Goal: Task Accomplishment & Management: Use online tool/utility

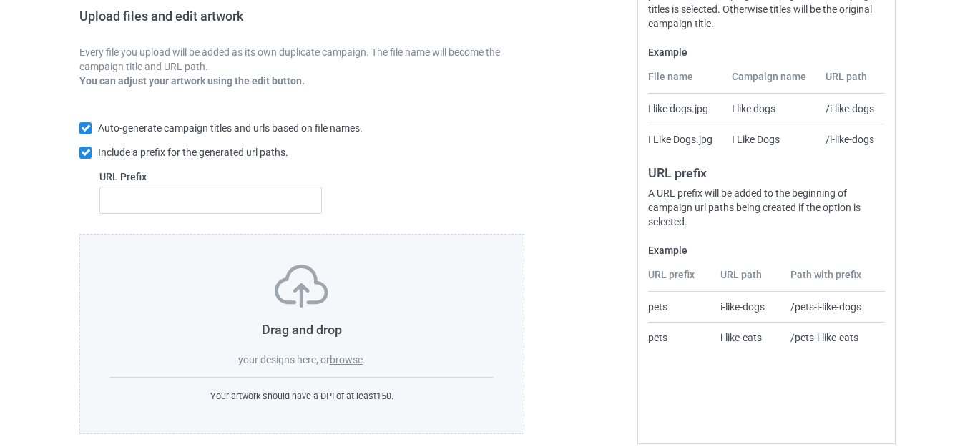
scroll to position [250, 0]
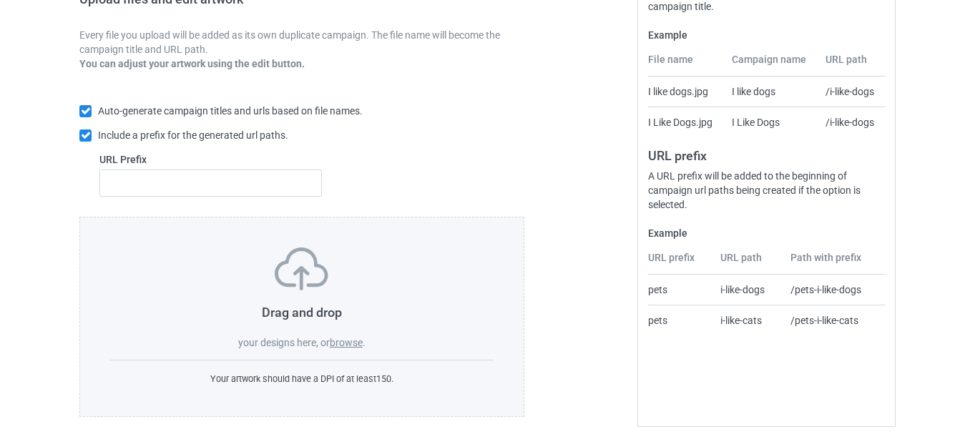
click at [348, 341] on label "browse" at bounding box center [346, 342] width 33 height 11
click at [0, 0] on input "browse" at bounding box center [0, 0] width 0 height 0
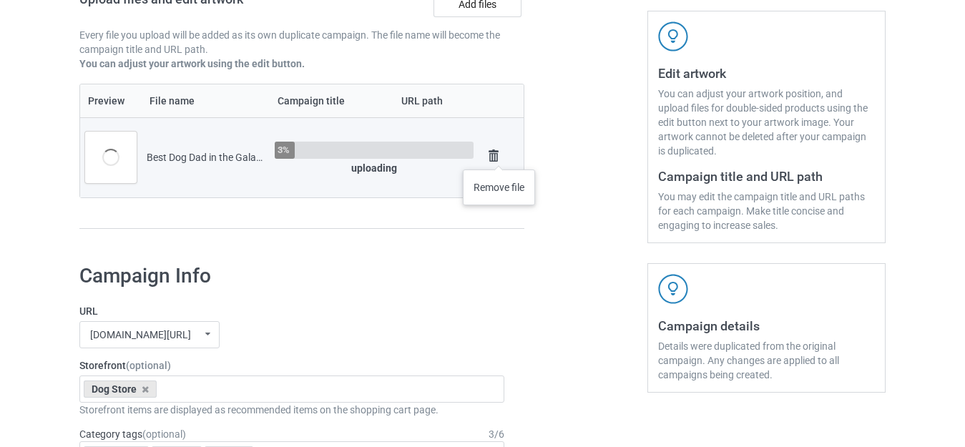
click at [499, 155] on img at bounding box center [494, 156] width 20 height 20
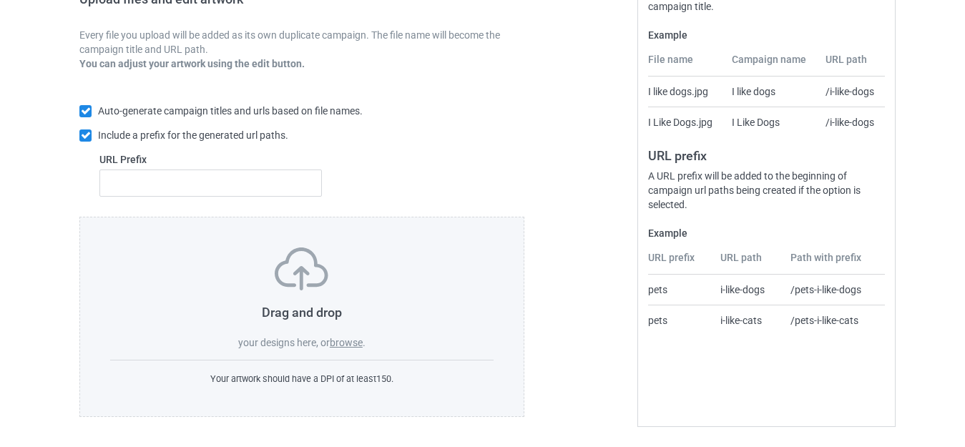
click at [352, 346] on label "browse" at bounding box center [346, 342] width 33 height 11
click at [0, 0] on input "browse" at bounding box center [0, 0] width 0 height 0
click at [348, 343] on label "browse" at bounding box center [346, 342] width 33 height 11
click at [0, 0] on input "browse" at bounding box center [0, 0] width 0 height 0
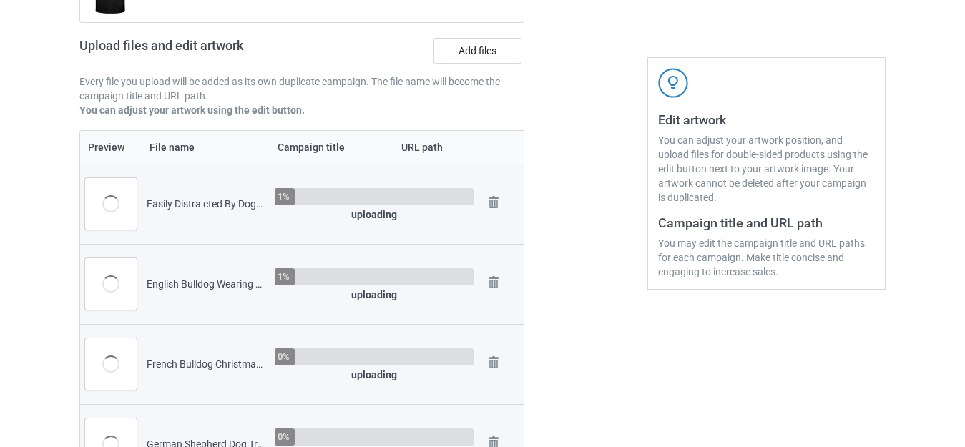
scroll to position [178, 0]
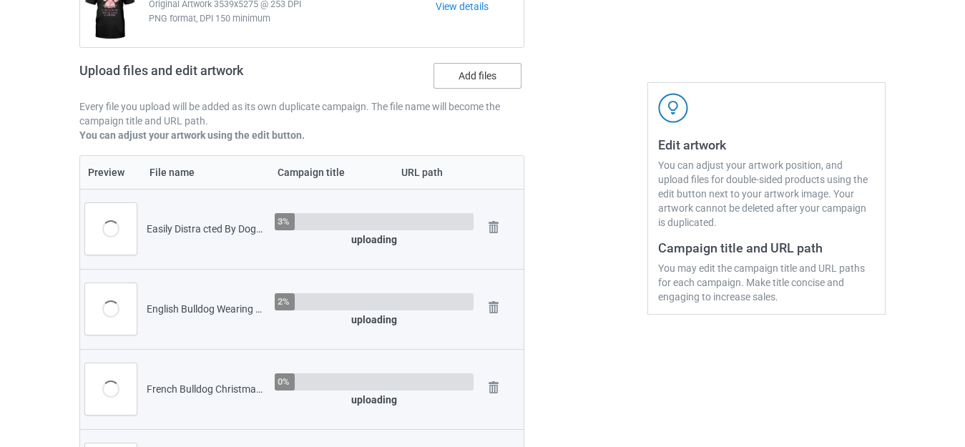
click at [467, 77] on label "Add files" at bounding box center [478, 76] width 88 height 26
click at [0, 0] on input "Add files" at bounding box center [0, 0] width 0 height 0
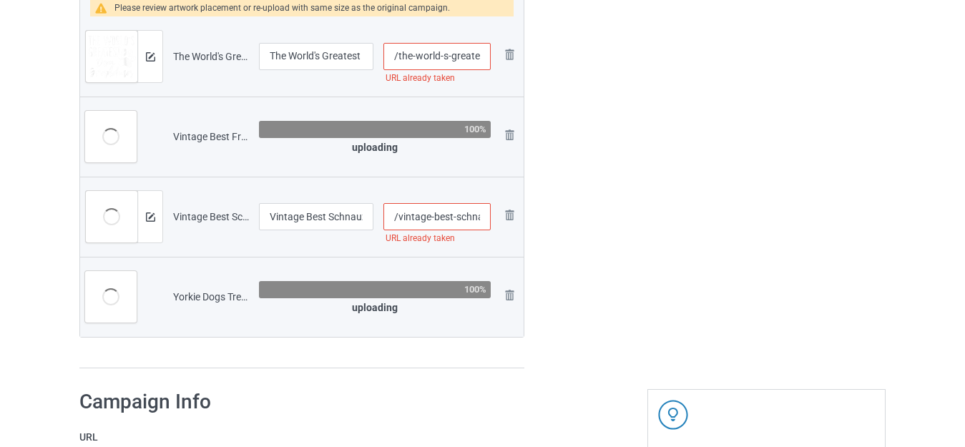
scroll to position [2039, 0]
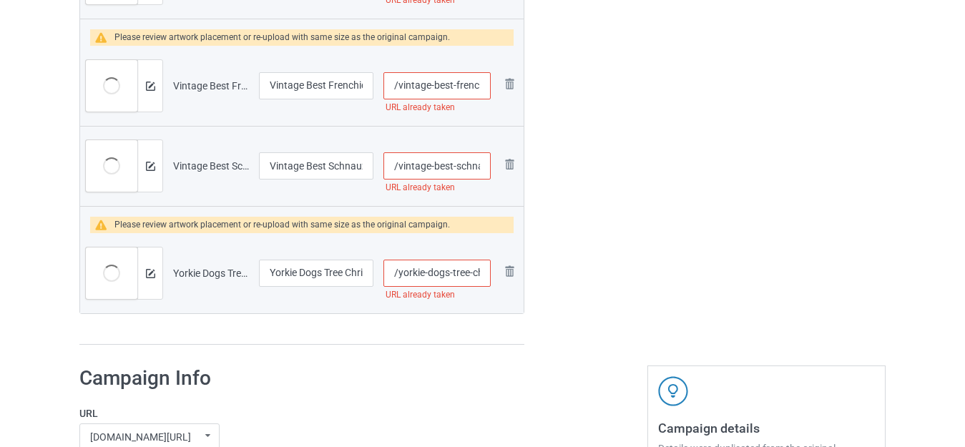
click at [454, 163] on input "/vintage-best-schnauzer-mom-ever" at bounding box center [437, 165] width 107 height 27
click at [451, 163] on input "/vintage-best-schnauzer-mom-ever" at bounding box center [437, 165] width 107 height 27
type input "/vintage-bes-t-schnauzer-mom-ever"
click at [465, 270] on input "/yorkie-dogs-tree-christmas-sweater-xmas" at bounding box center [437, 273] width 107 height 27
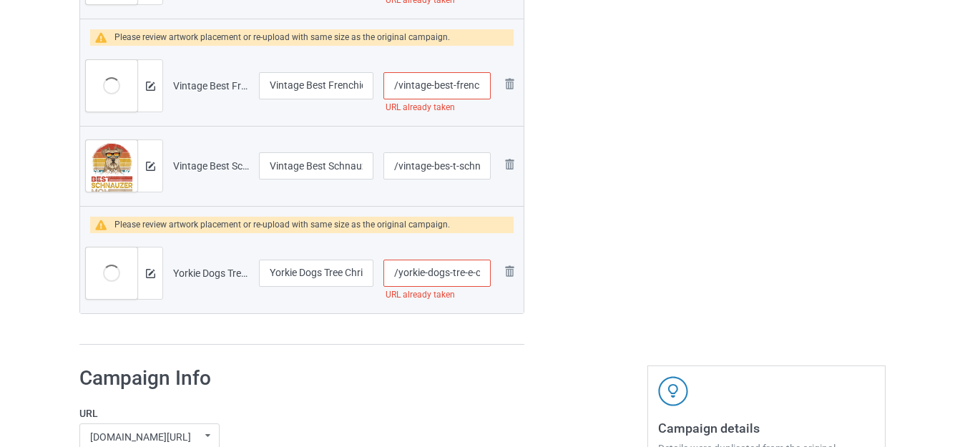
type input "/yorkie-dogs-tre-e-christmas-sweater-xmas"
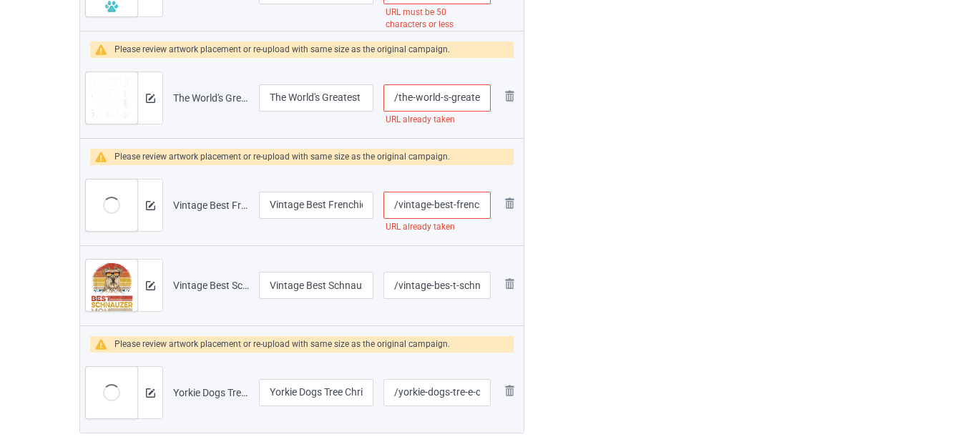
scroll to position [1896, 0]
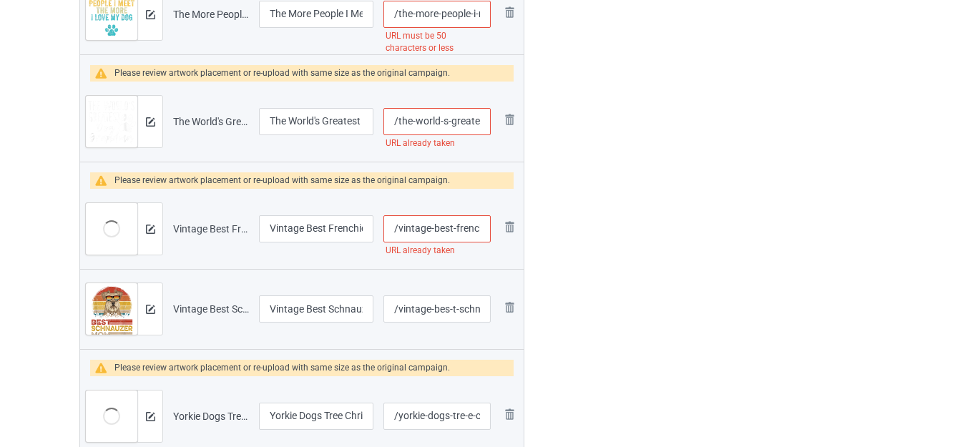
click at [463, 228] on input "/vintage-best-frenchie-dad-ever" at bounding box center [437, 228] width 107 height 27
type input "/vintage-best-fr-enchie-dad-ever"
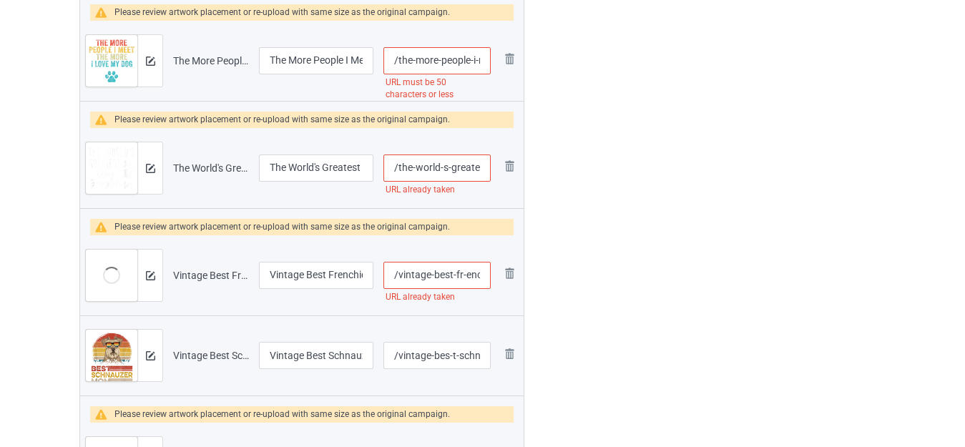
scroll to position [1824, 0]
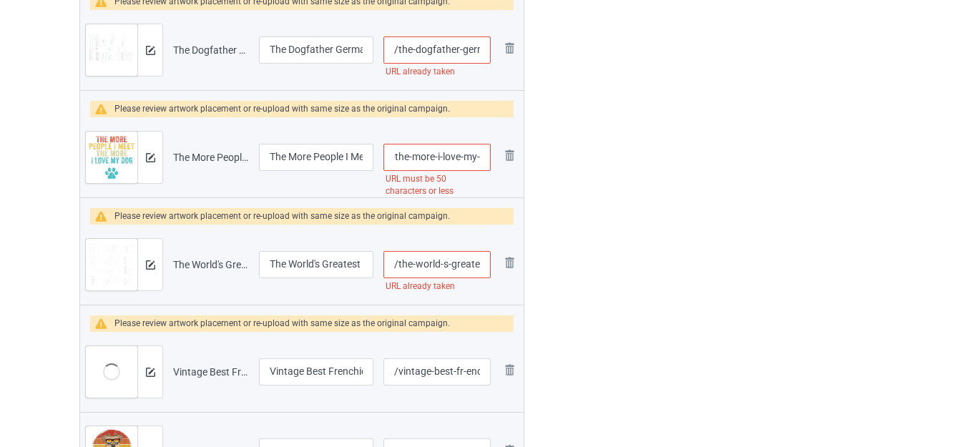
scroll to position [0, 161]
drag, startPoint x: 472, startPoint y: 155, endPoint x: 504, endPoint y: 162, distance: 33.7
click at [504, 162] on tr "Preview and edit artwork The More People I Meet The More I Love My Dog Vintage.…" at bounding box center [302, 157] width 444 height 80
click at [419, 155] on input "/the-more-people-i-meet-the-more-i-love-my-dog-vintage" at bounding box center [437, 157] width 107 height 27
drag, startPoint x: 425, startPoint y: 155, endPoint x: 576, endPoint y: 165, distance: 151.3
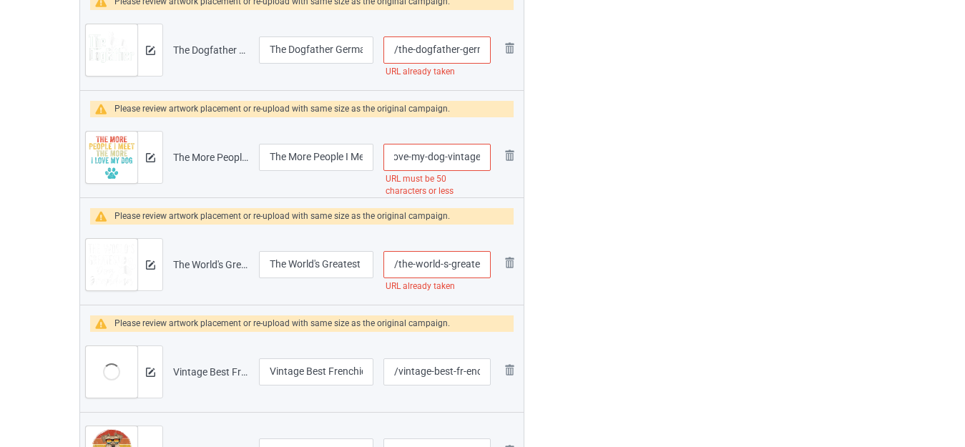
click at [477, 157] on input "/the-more-people-i-meet-the-more-i-love-my-dog-vintage" at bounding box center [437, 157] width 107 height 27
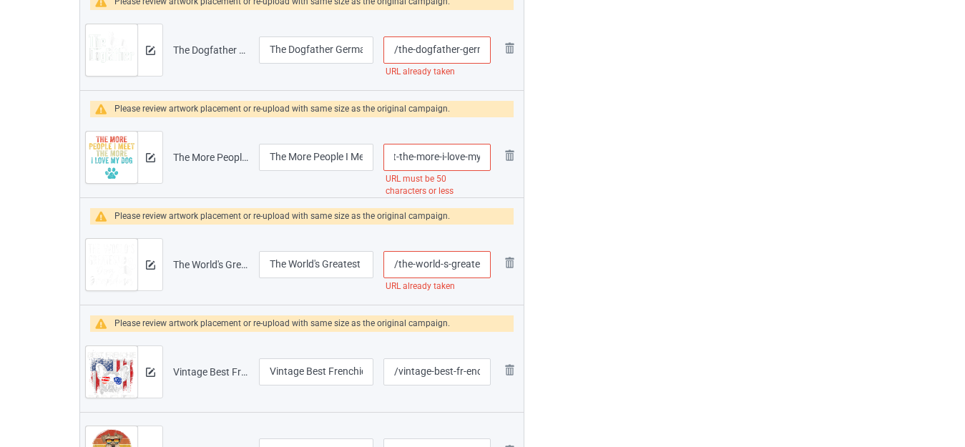
scroll to position [0, 161]
click at [482, 160] on input "/the-more-people-i-meet-the-more-i-love-my-dog-vintage" at bounding box center [437, 157] width 107 height 27
click at [422, 155] on input "/the-more-people-i-meet-the-more-i-love-my-dog-vintage" at bounding box center [437, 157] width 107 height 27
drag, startPoint x: 409, startPoint y: 156, endPoint x: 494, endPoint y: 169, distance: 86.8
click at [494, 169] on td "/the-more-people-i-meet-the-more-i-love-my-dog-vintage URL must be 50 character…" at bounding box center [437, 157] width 117 height 80
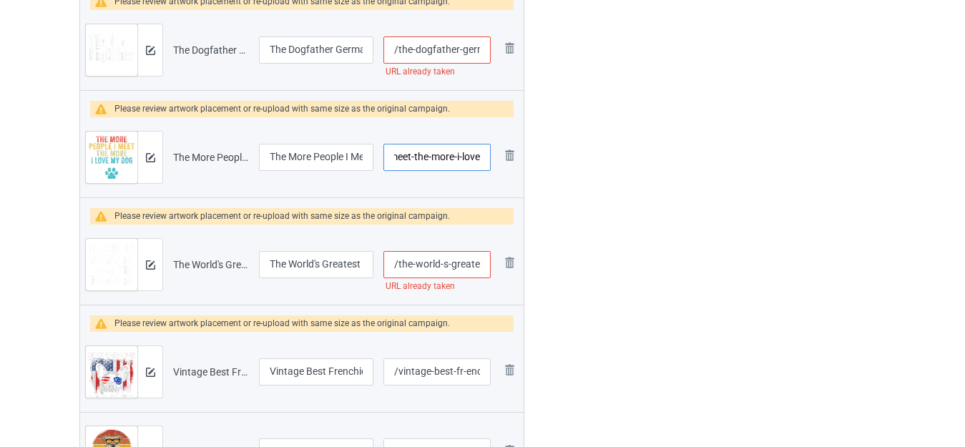
scroll to position [0, 89]
type input "/the-more-people-i-meet-the-more-i-love"
click at [456, 263] on input "/the-world-s-greatest-dog-grandma" at bounding box center [437, 264] width 107 height 27
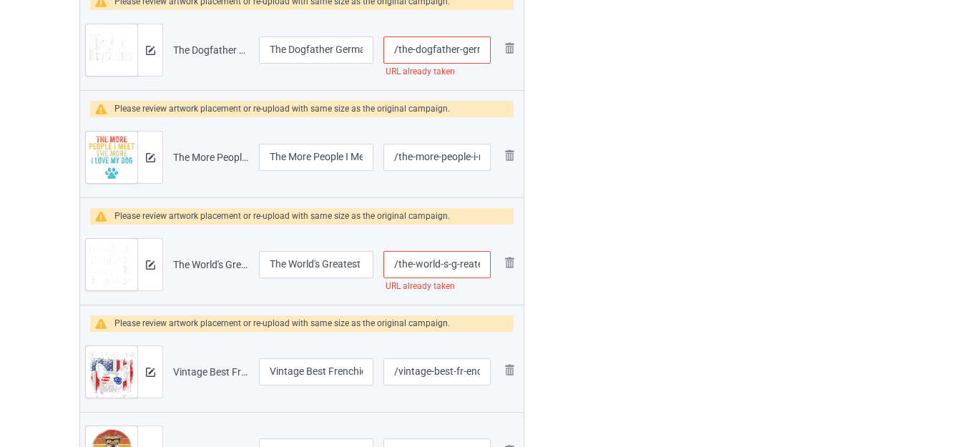
type input "/the-world-s-g-reatest-dog-grandma"
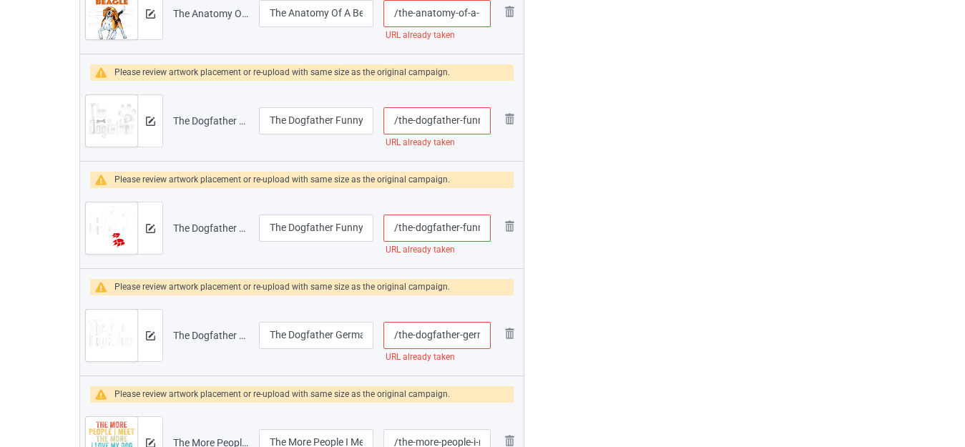
scroll to position [1466, 0]
click at [468, 336] on input "/the-dogfather-german-shepherd" at bounding box center [437, 336] width 107 height 27
type input "/the-dogfather-g-erman-shepherd"
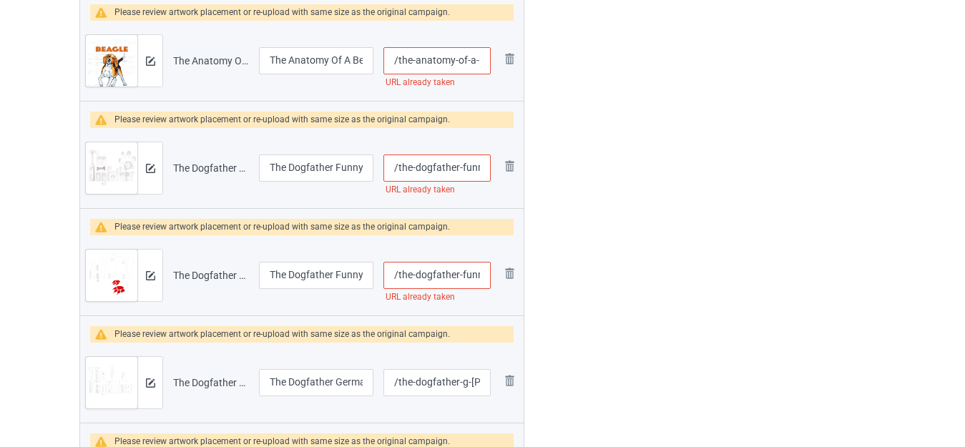
scroll to position [1395, 0]
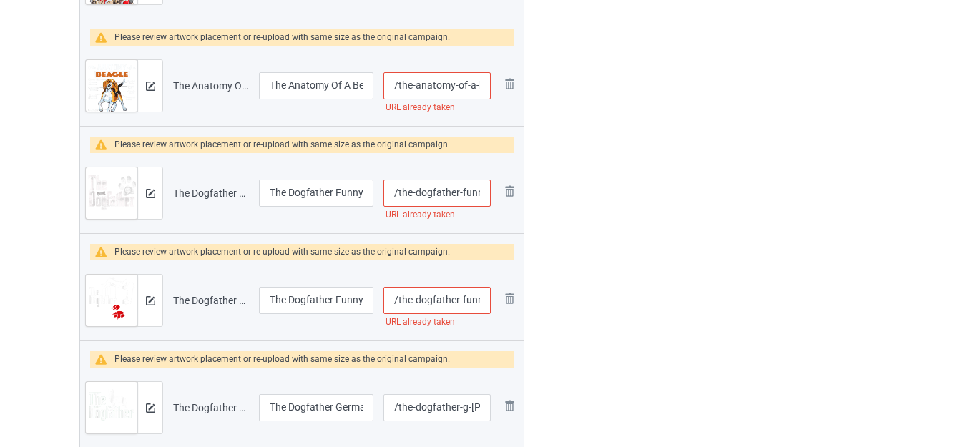
click at [466, 299] on input "/the-dogfather-funny-dog" at bounding box center [437, 300] width 107 height 27
type input "/the-dogfather-f-unny-dog"
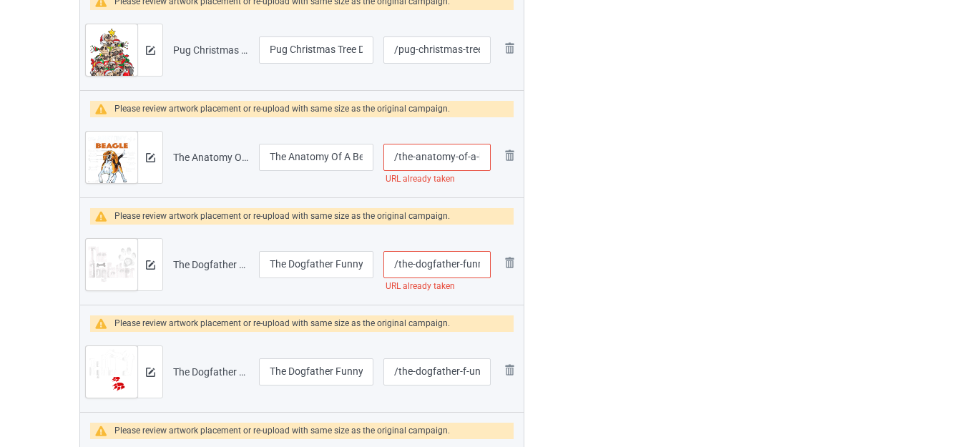
click at [463, 263] on input "/the-dogfather-funny-dog-dad" at bounding box center [437, 264] width 107 height 27
click at [465, 261] on input "/the-dogfather-funny-dog-dad" at bounding box center [437, 264] width 107 height 27
type input "/the-dogfather-f-unny-dog-dad"
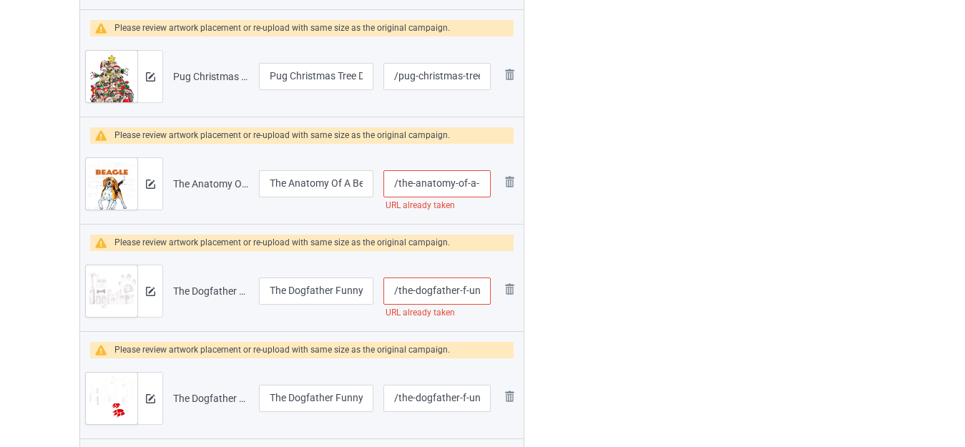
scroll to position [1252, 0]
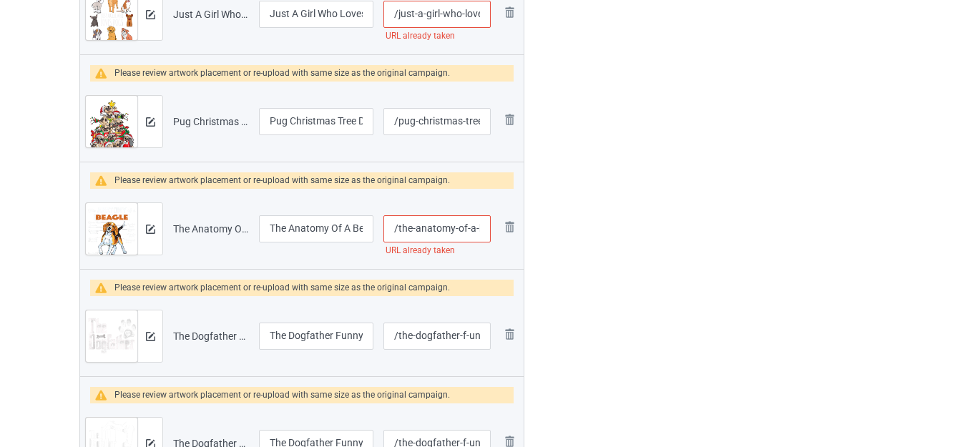
click at [472, 228] on input "/the-anatomy-of-a-beagle" at bounding box center [437, 228] width 107 height 27
type input "/the-anatomy-of--a-beagle"
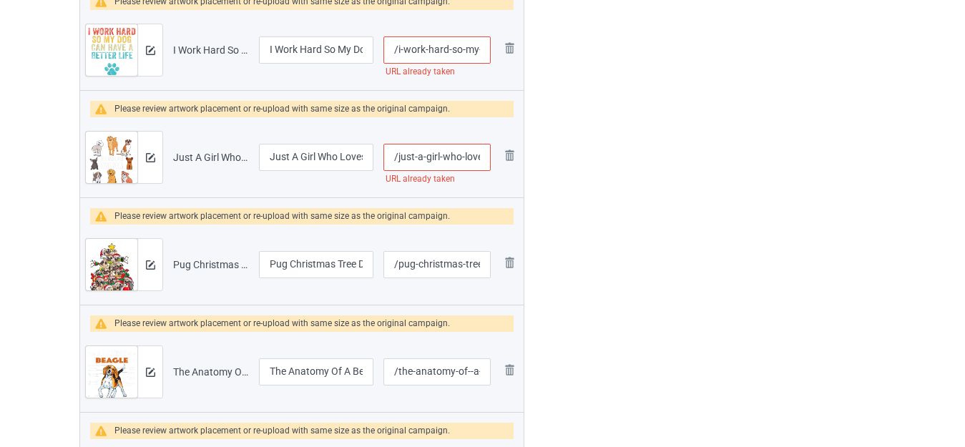
scroll to position [1037, 0]
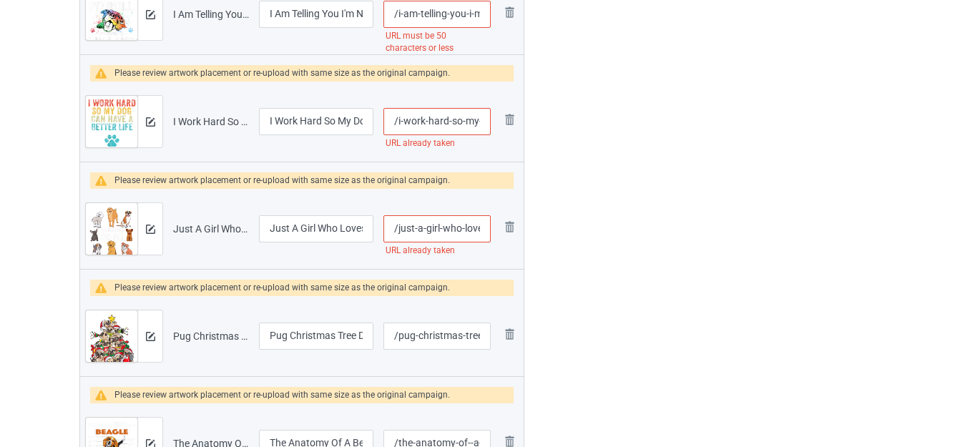
click at [459, 228] on input "/just-a-girl-who-loves-dogs" at bounding box center [437, 228] width 107 height 27
type input "/just-a-girl-wh-o-loves-dogs"
click at [565, 224] on div at bounding box center [586, 210] width 103 height 2294
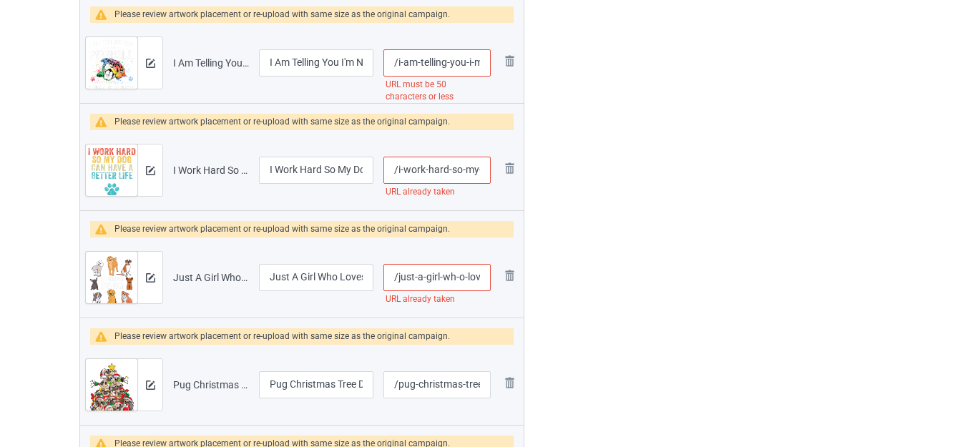
scroll to position [894, 0]
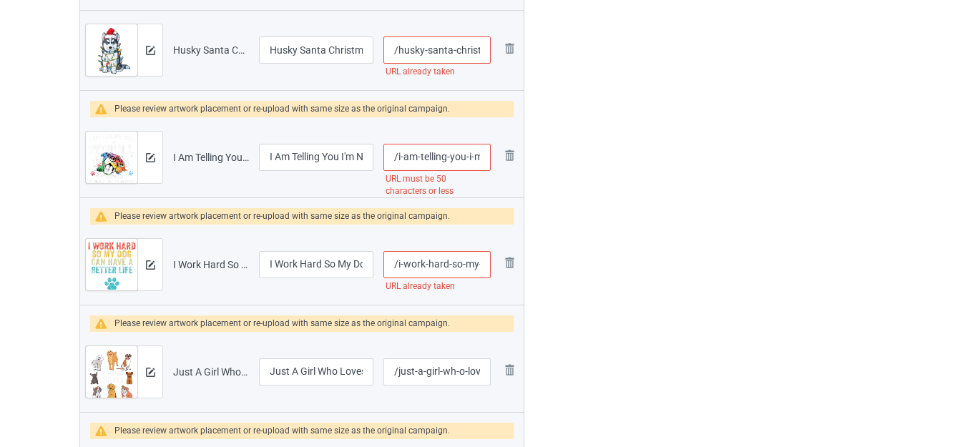
click at [457, 264] on input "/i-work-hard-so-my-dog-can-have-a-better-life" at bounding box center [437, 264] width 107 height 27
type input "/i-work-hard-s-o-my-dog-can-have-a-better-life"
click at [547, 255] on div at bounding box center [586, 353] width 103 height 2294
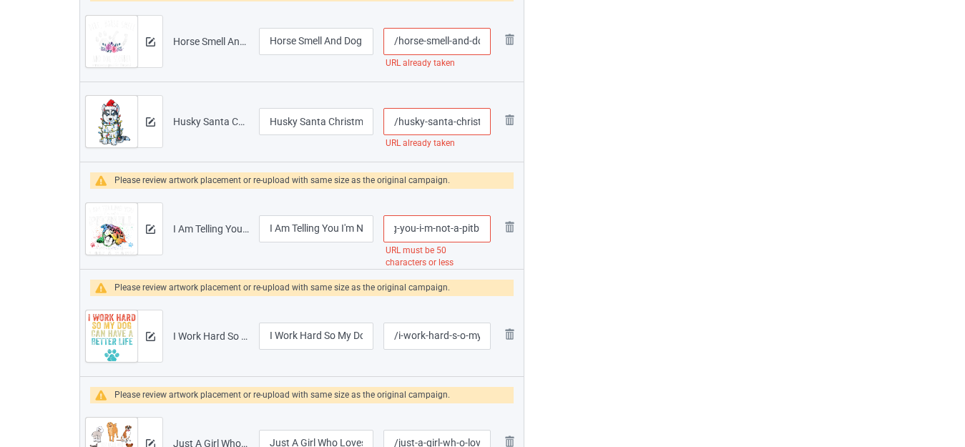
scroll to position [0, 137]
drag, startPoint x: 458, startPoint y: 223, endPoint x: 479, endPoint y: 232, distance: 23.1
click at [479, 232] on input "/i-am-telling-you-i-m-not-a-pitbull-dog-owners-gifts" at bounding box center [437, 228] width 107 height 27
click at [447, 232] on input "/i-am-telling-you-i-m-not-a-pitbull-dog-owners-gifts" at bounding box center [437, 228] width 107 height 27
drag, startPoint x: 400, startPoint y: 225, endPoint x: 509, endPoint y: 253, distance: 113.0
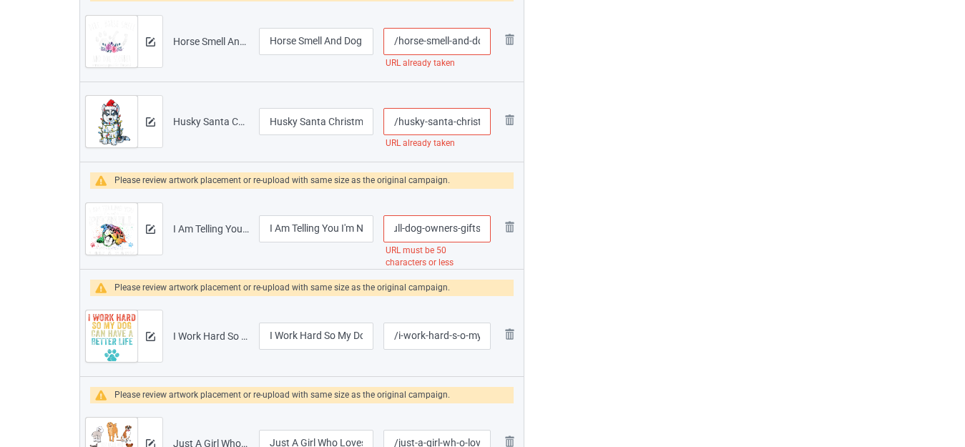
click at [509, 253] on tr "Preview and edit artwork I Am Telling You I'm Not A Pitbull Dog Owners Gifts.pn…" at bounding box center [302, 229] width 444 height 80
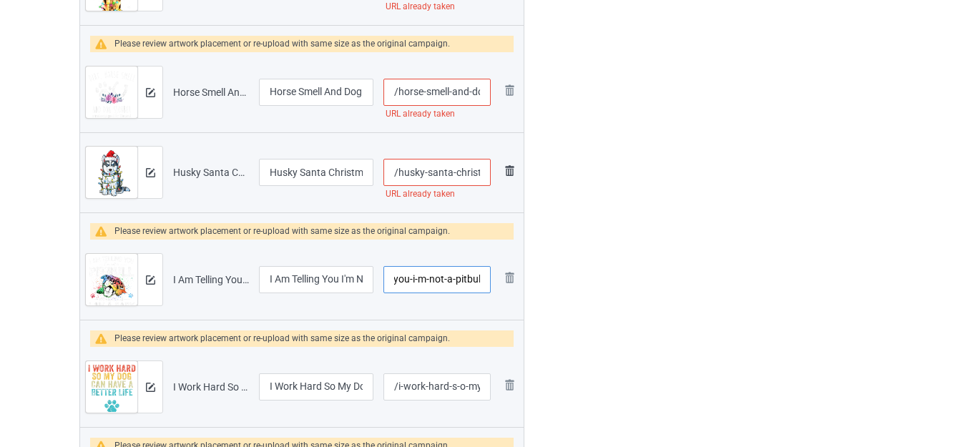
scroll to position [679, 0]
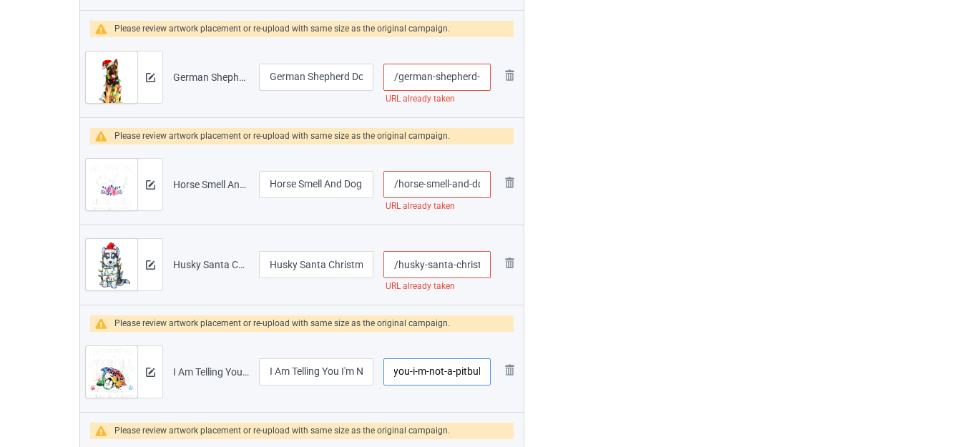
type input "/i-am-telling-you-i-m-not-a-pitbul"
drag, startPoint x: 451, startPoint y: 260, endPoint x: 474, endPoint y: 265, distance: 24.1
click at [474, 265] on input "/husky-santa-christmas-tree-lights-xmas" at bounding box center [437, 264] width 107 height 27
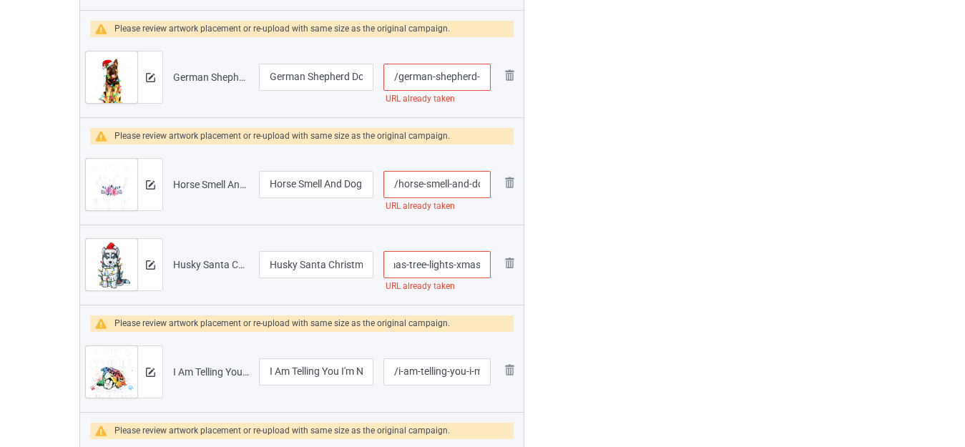
click at [457, 262] on input "/husky-santa-christmas-tree-lights-xmas" at bounding box center [437, 264] width 107 height 27
type input "/husky-santa-christmas-tree-lights--xmas"
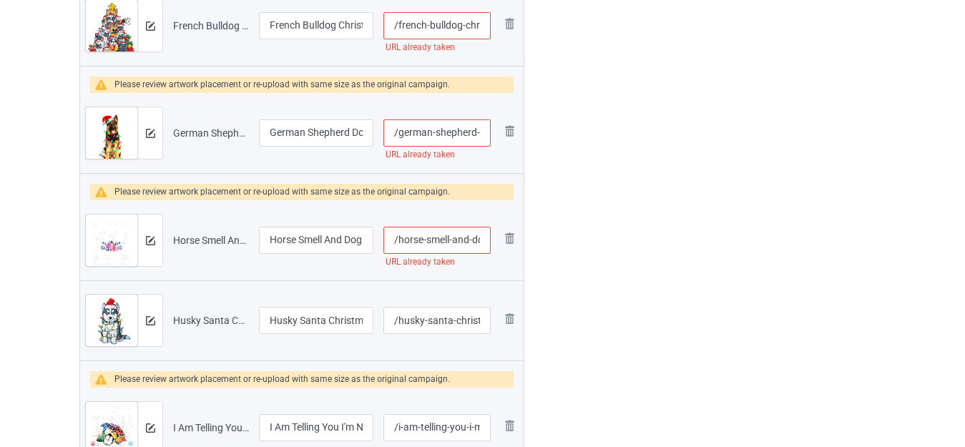
scroll to position [608, 0]
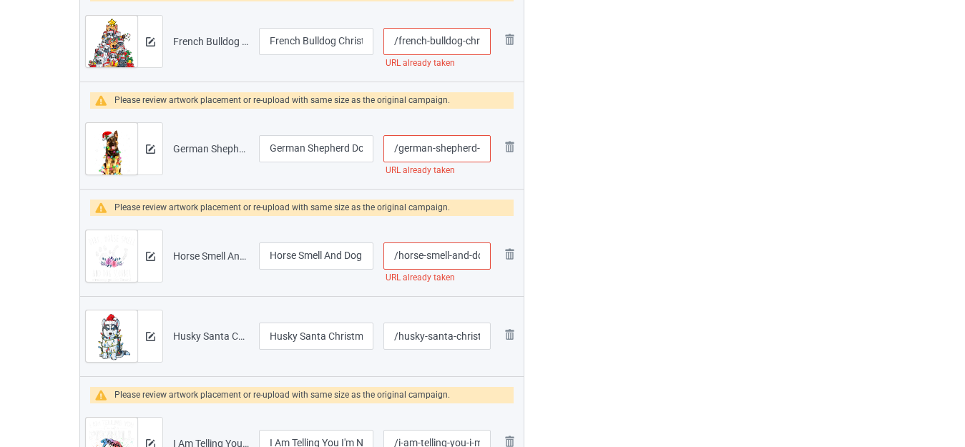
click at [466, 255] on input "/horse-smell-and-dog-slobber" at bounding box center [437, 256] width 107 height 27
type input "/horse-smell---dog-slobber"
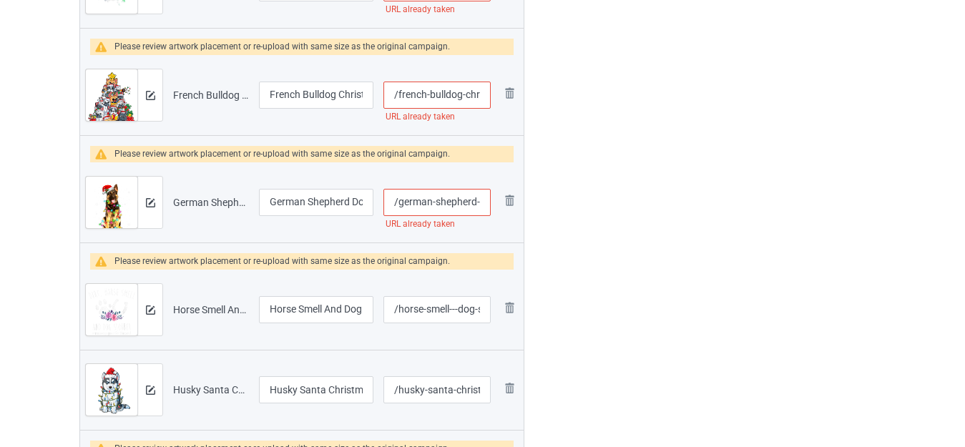
scroll to position [464, 0]
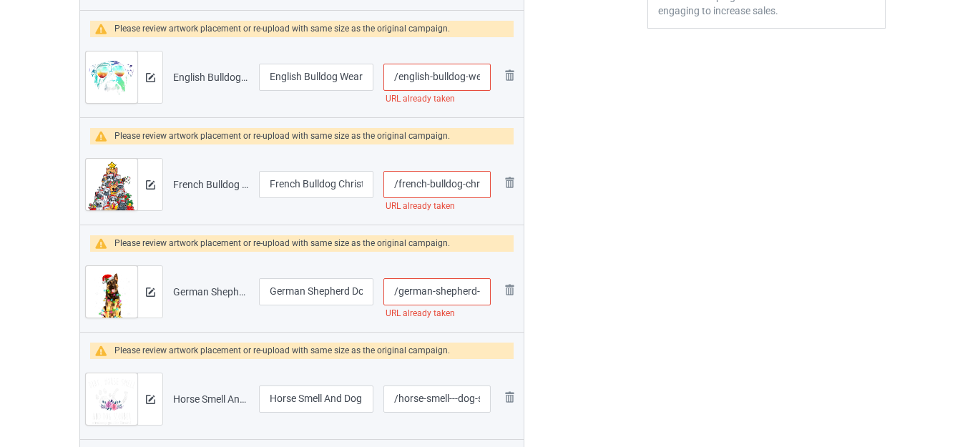
click at [458, 286] on input "/german-shepherd-dog-tree-christmas-sweater-xmas" at bounding box center [437, 291] width 107 height 27
type input "/german-shep-herd-dog-tree-christmas-sweater-xmas"
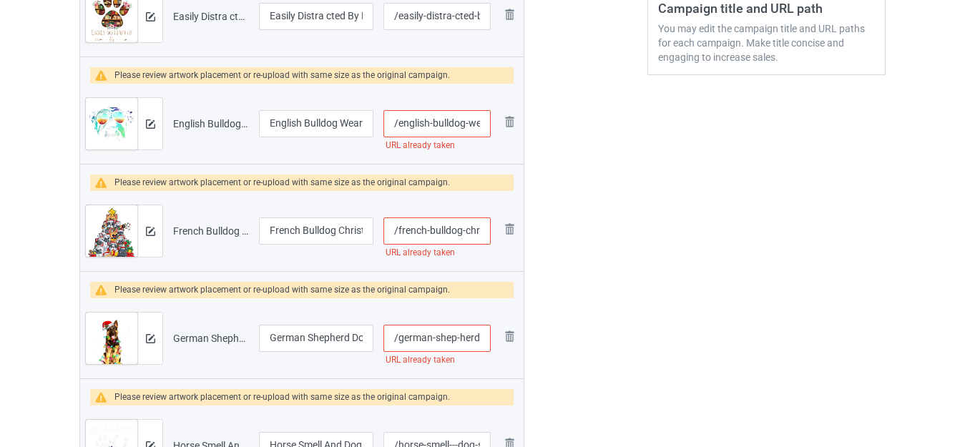
scroll to position [393, 0]
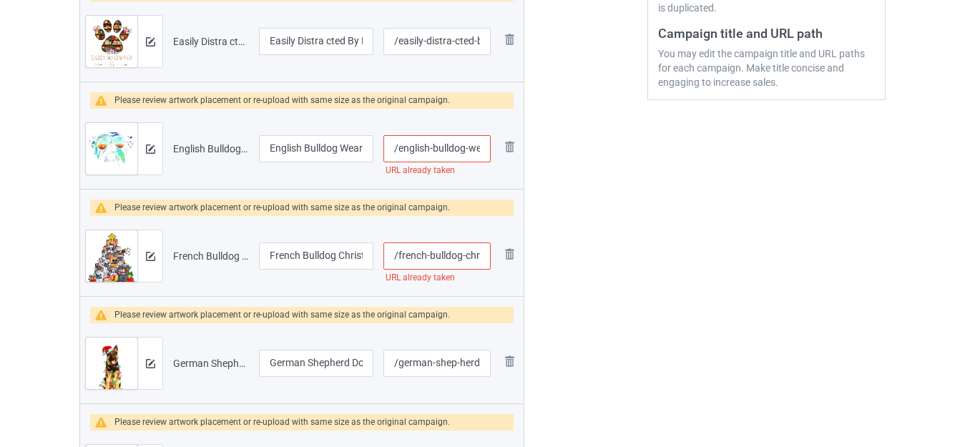
click at [456, 254] on input "/french-bulldog-christmas-tree-dog-santa-xmas" at bounding box center [437, 256] width 107 height 27
type input "/french-bulldo-g-christmas-tree-dog-santa-xmas"
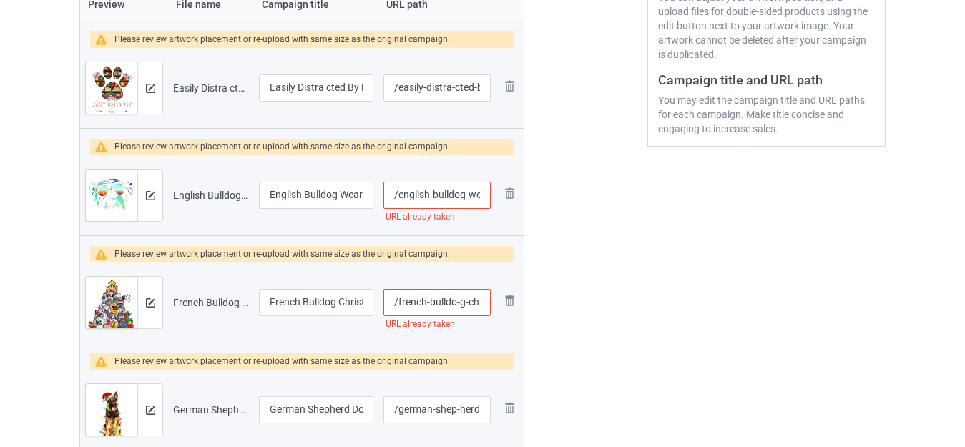
scroll to position [321, 0]
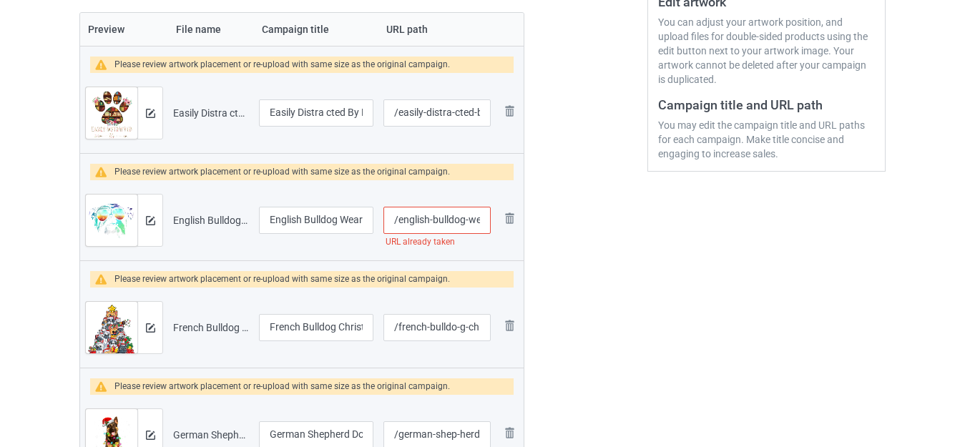
click at [459, 223] on input "/english-bulldog-wearing-glasses" at bounding box center [437, 220] width 107 height 27
type input "/english-bulldo-g-wearing-glasses"
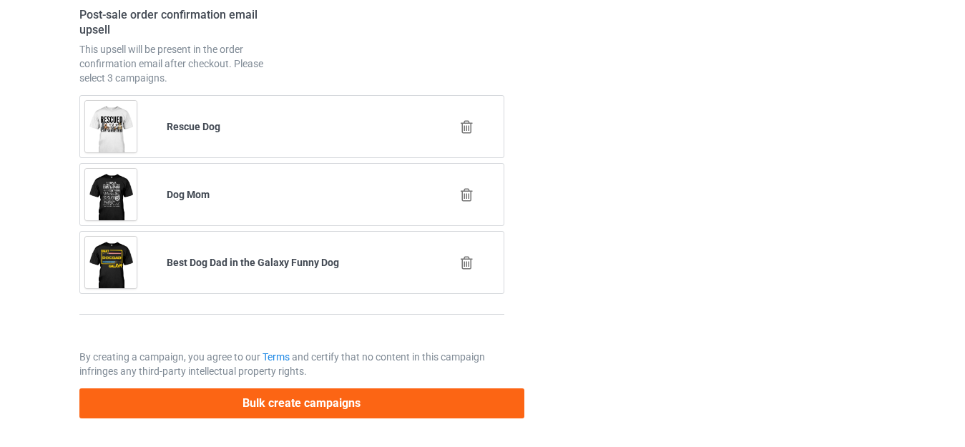
scroll to position [4043, 0]
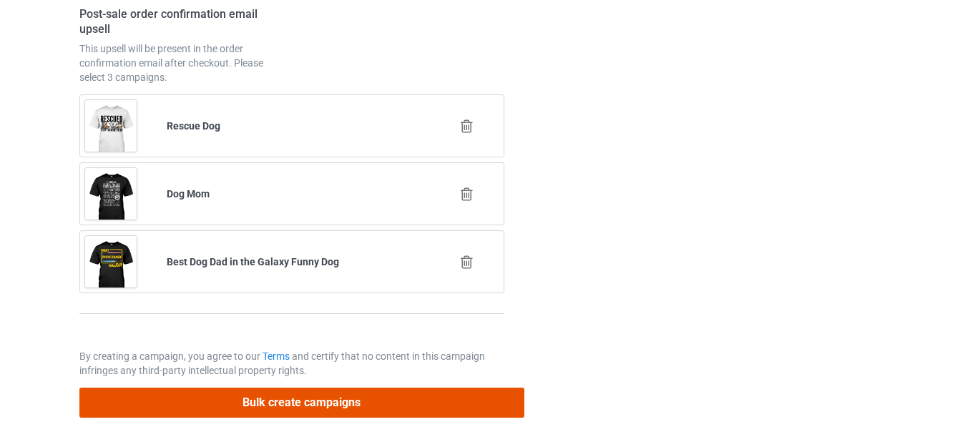
click at [328, 399] on button "Bulk create campaigns" at bounding box center [301, 402] width 445 height 29
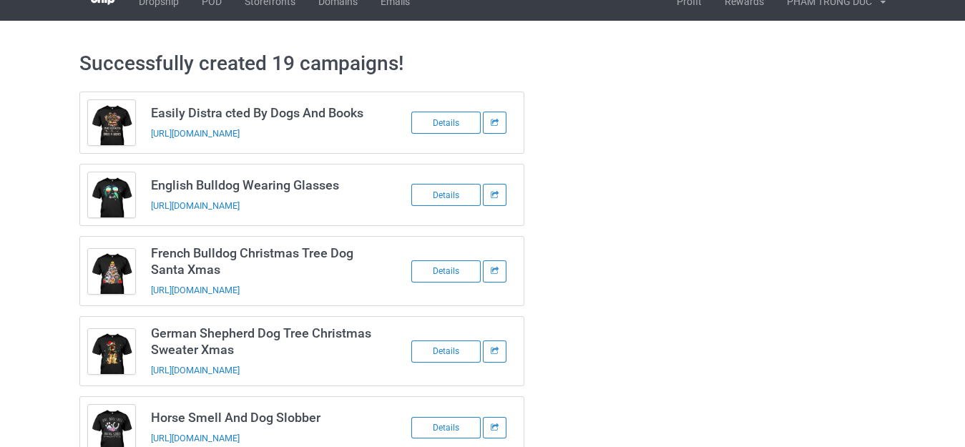
scroll to position [0, 0]
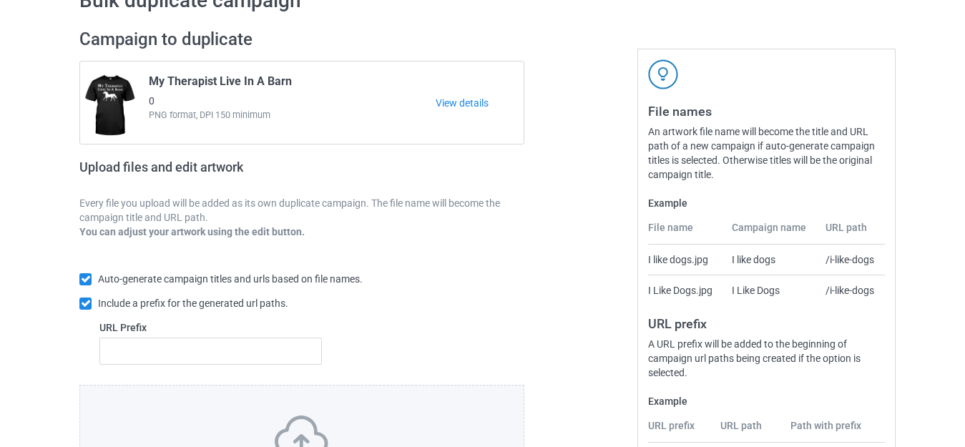
scroll to position [250, 0]
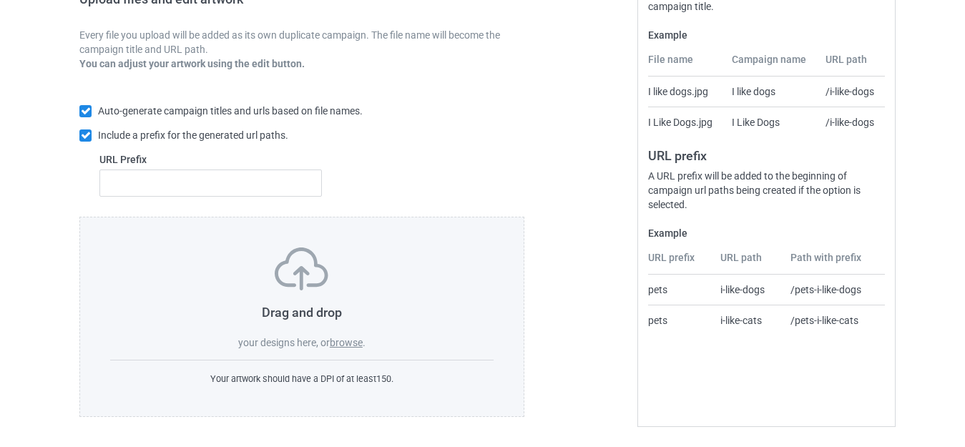
click at [336, 337] on label "browse" at bounding box center [346, 342] width 33 height 11
click at [0, 0] on input "browse" at bounding box center [0, 0] width 0 height 0
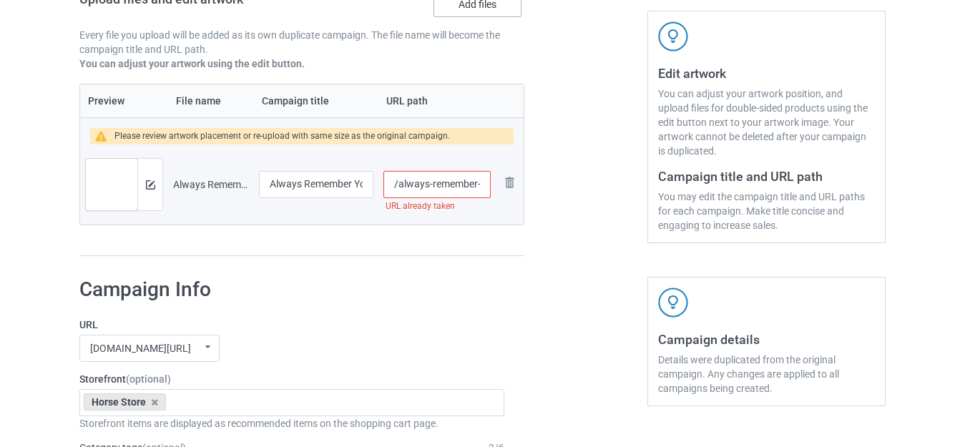
click at [473, 11] on label "Add files" at bounding box center [478, 4] width 88 height 26
click at [0, 0] on input "Add files" at bounding box center [0, 0] width 0 height 0
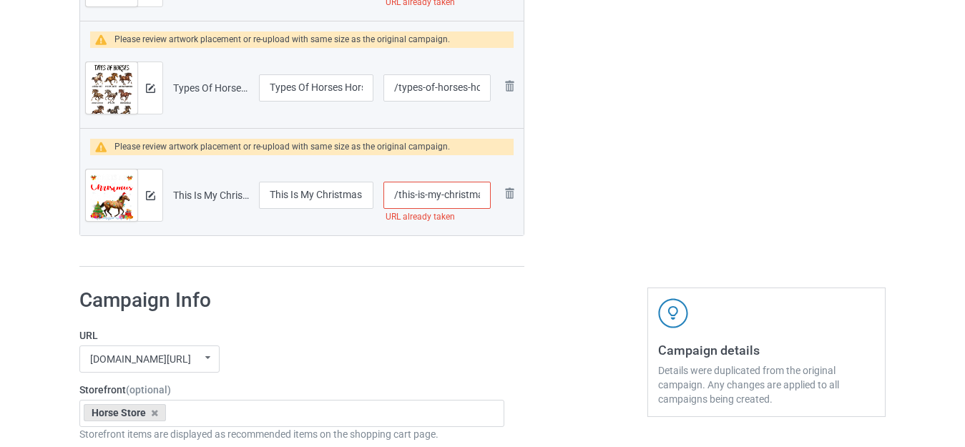
scroll to position [2683, 0]
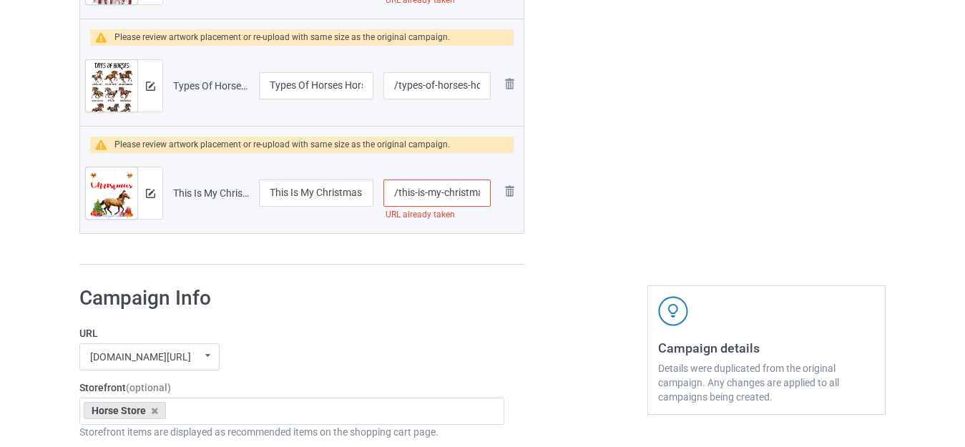
click at [440, 193] on input "/this-is-my-christmas-pajama-horse-lover" at bounding box center [437, 193] width 107 height 27
type input "/this-is-my--christmas-pajama-horse-lover"
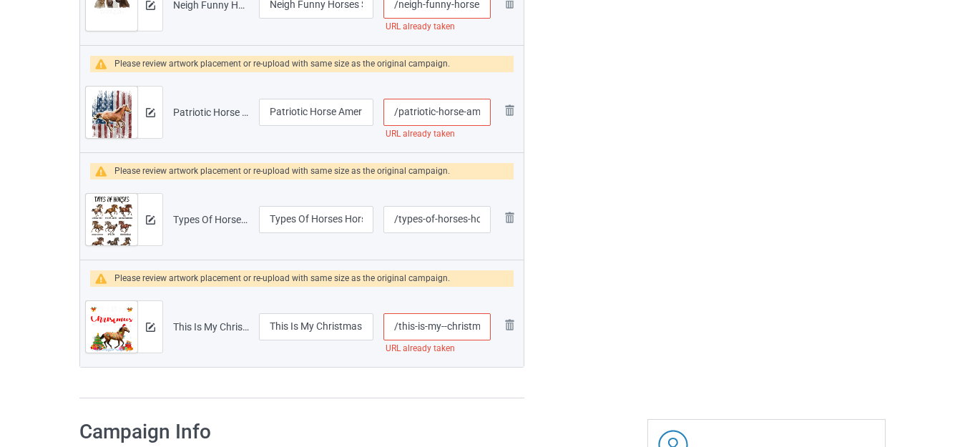
scroll to position [2540, 0]
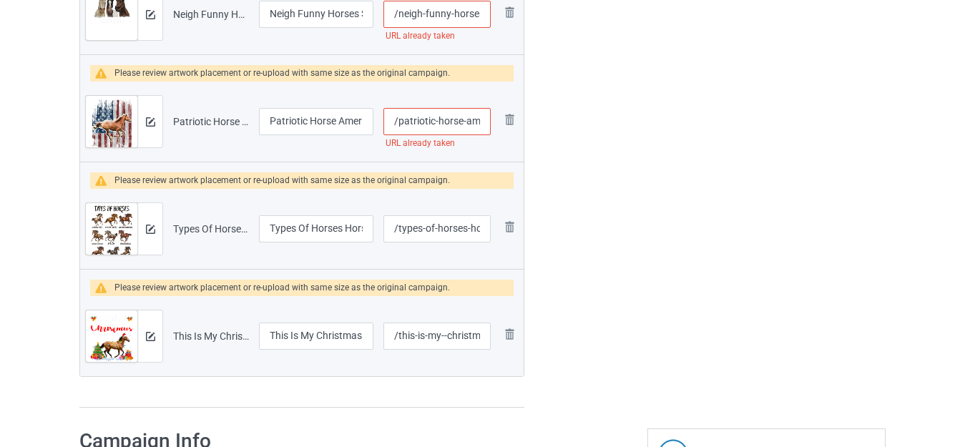
click at [436, 118] on input "/patriotic-horse-american-flag" at bounding box center [437, 121] width 107 height 27
type input "/patriotic--horse-american-flag"
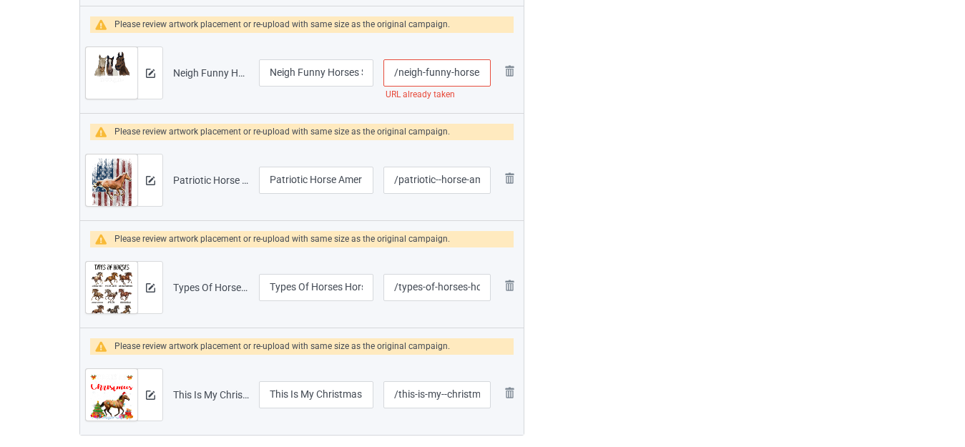
scroll to position [2396, 0]
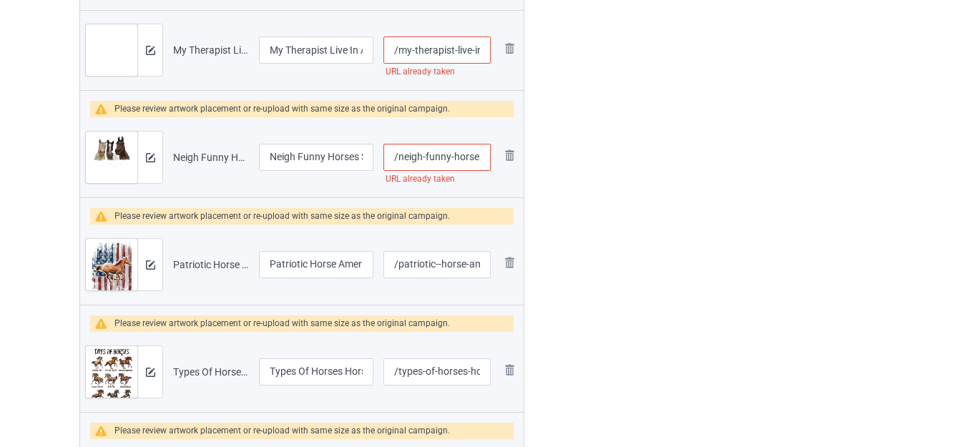
click at [448, 157] on input "/neigh-funny-horses-saying" at bounding box center [437, 157] width 107 height 27
click at [452, 155] on input "/neigh-funny-horses-saying" at bounding box center [437, 157] width 107 height 27
type input "/neigh-funny--horses-saying"
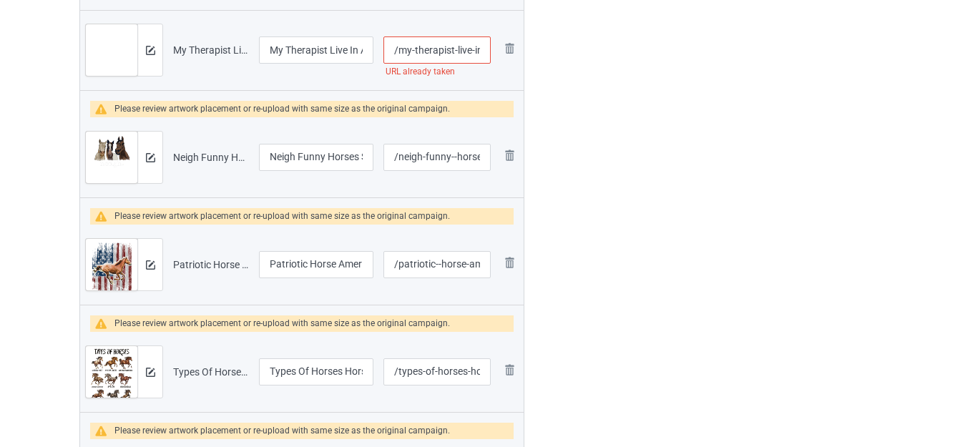
scroll to position [2325, 0]
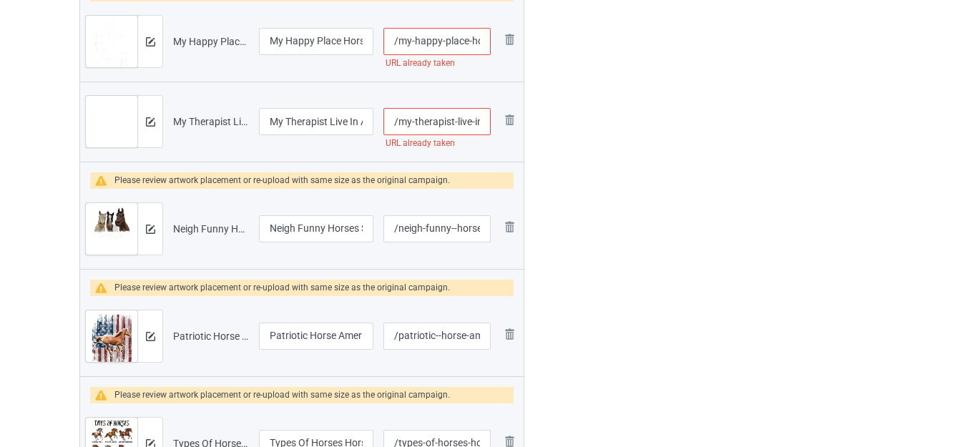
click at [477, 123] on input "/my-therapist-live-in-a-barn" at bounding box center [437, 121] width 107 height 27
type input "/my-therapist-live-i-n-a-barn"
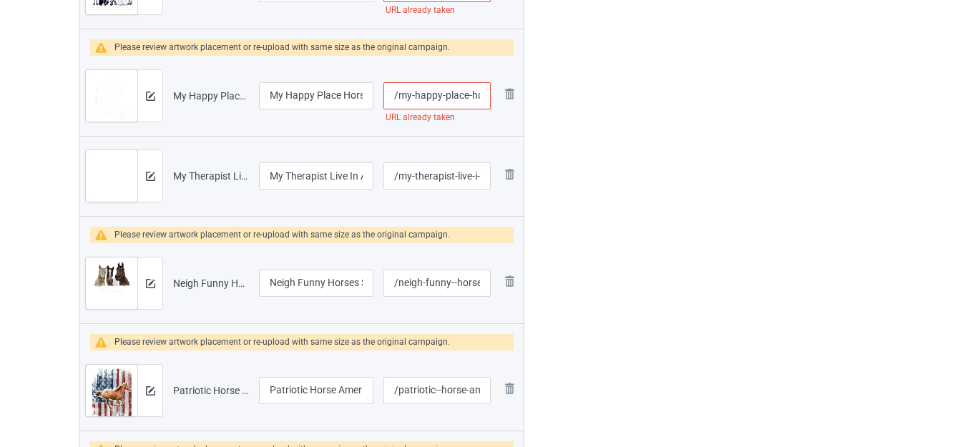
scroll to position [2182, 0]
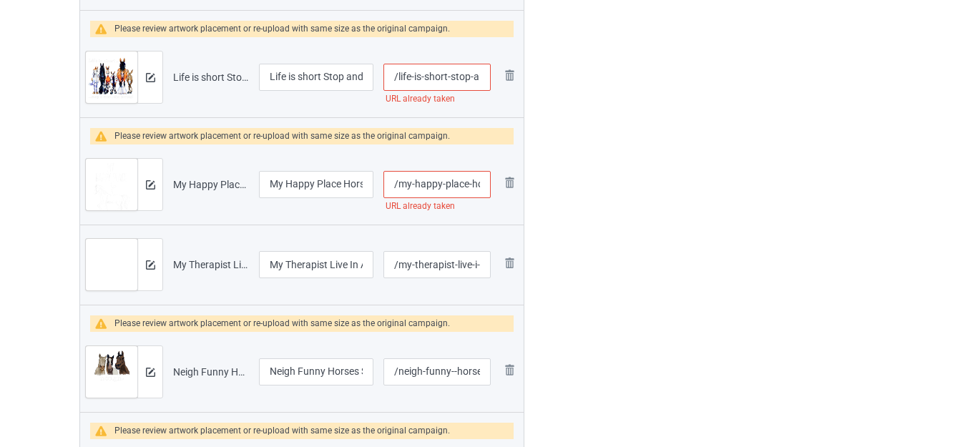
click at [466, 181] on input "/my-happy-place-horse-lover" at bounding box center [437, 184] width 107 height 27
type input "/my-happy-plac-e-horse-lover"
click at [470, 75] on input "/life-is-short-stop-and-smell-the-horses" at bounding box center [437, 77] width 107 height 27
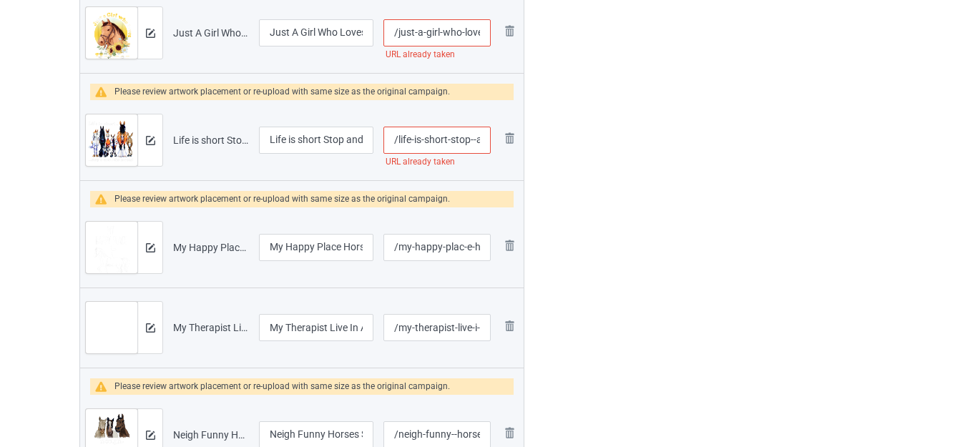
scroll to position [2039, 0]
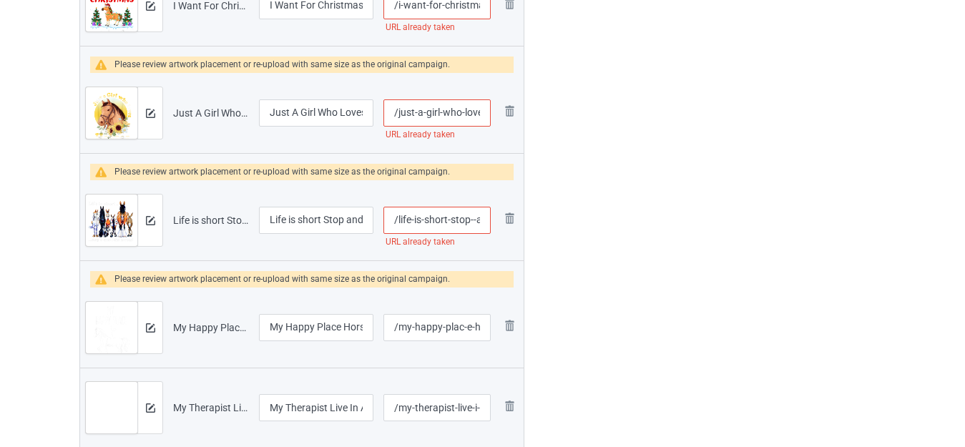
type input "/life-is-short-stop--and-smell-the-horses"
click at [462, 112] on input "/just-a-girl-who-loves-horses" at bounding box center [437, 112] width 107 height 27
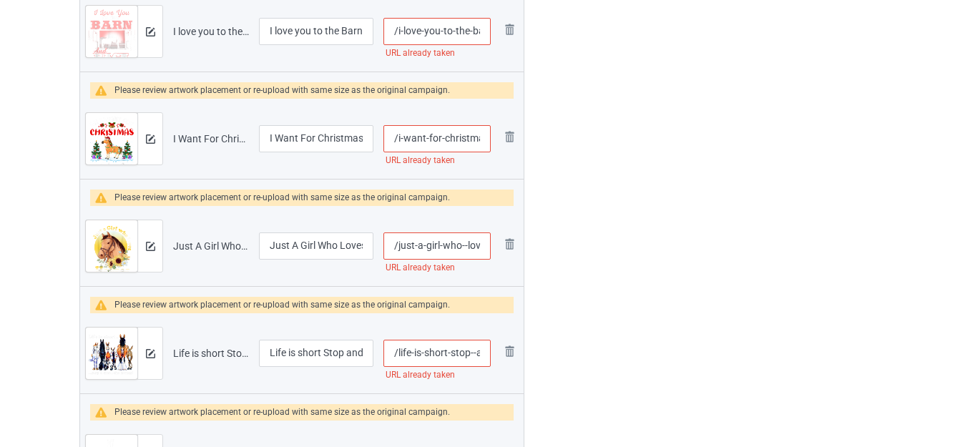
scroll to position [1896, 0]
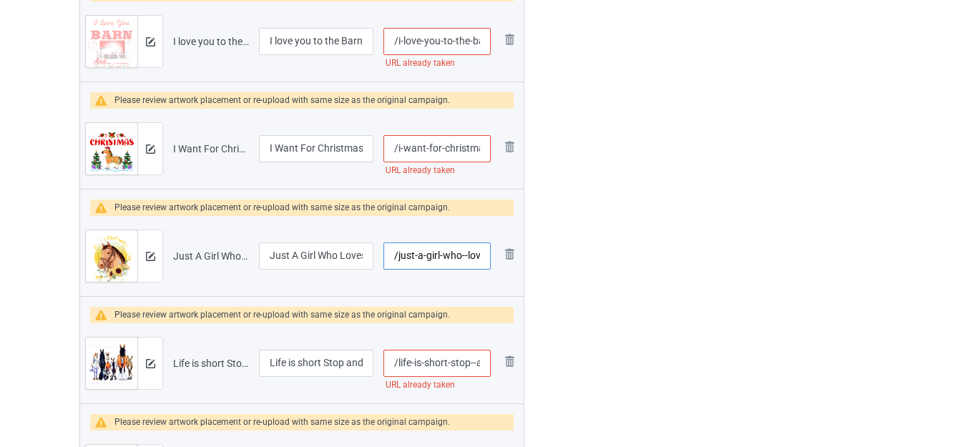
type input "/just-a-girl-who--loves-horses"
click at [469, 147] on input "/i-want-for-christmas-is-a-horse" at bounding box center [437, 148] width 107 height 27
type input "/i-want-for-[PERSON_NAME]-mas-is-a-horse"
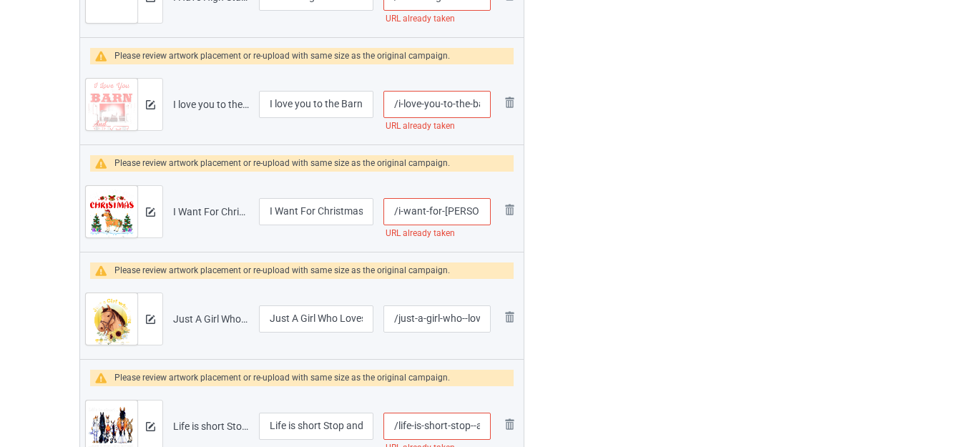
scroll to position [1824, 0]
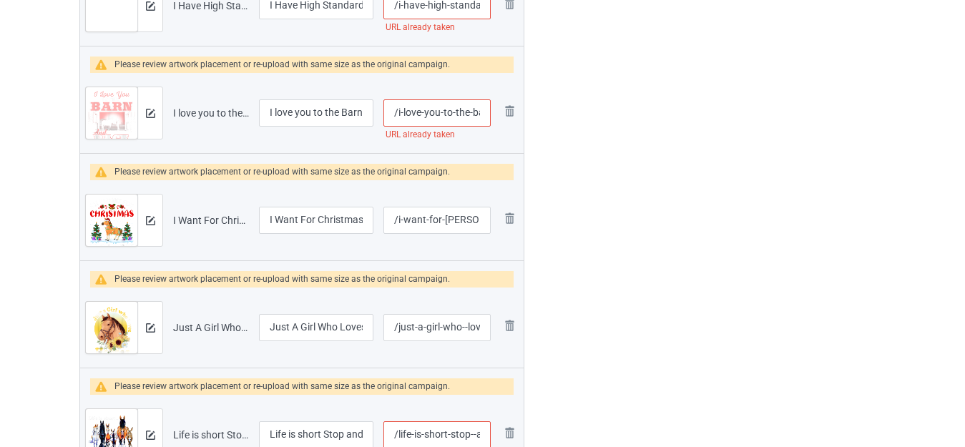
click at [457, 112] on input "/i-love-you-to-the-barn-and-back" at bounding box center [437, 112] width 107 height 27
type input "/i-love-you-to---barn-and-back"
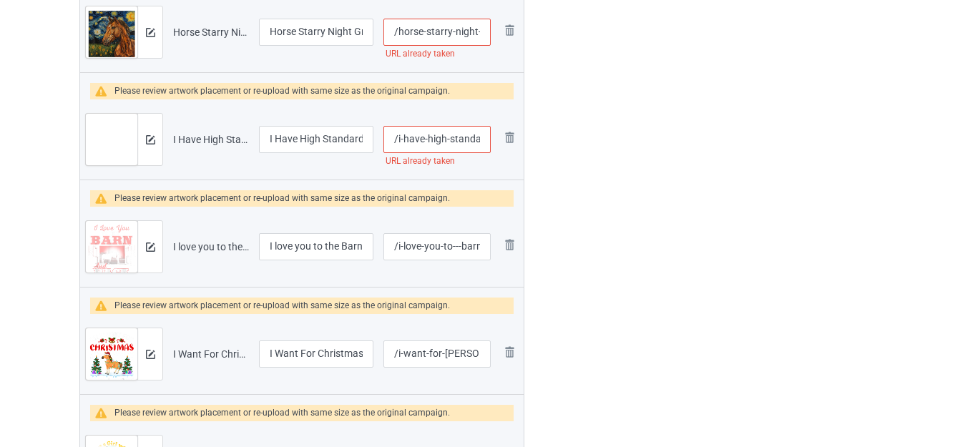
scroll to position [1681, 0]
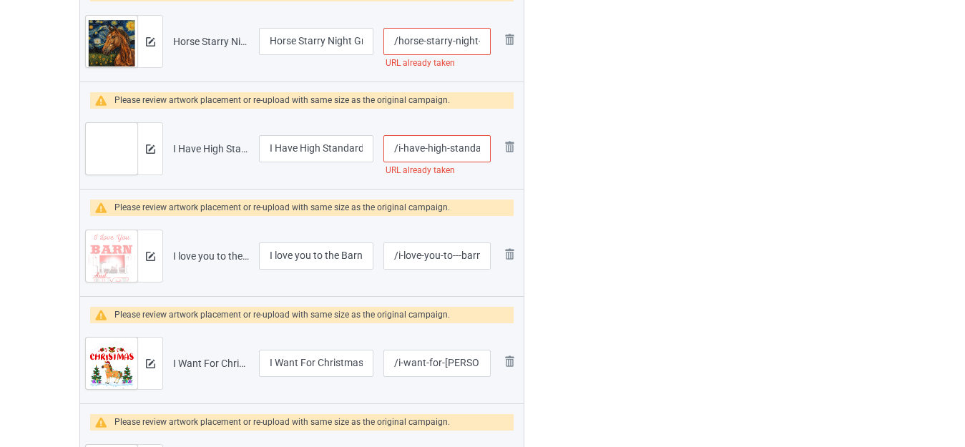
click at [447, 147] on input "/i-have-high-standards-horse" at bounding box center [437, 148] width 107 height 27
type input "/i-have-high--standards-horse"
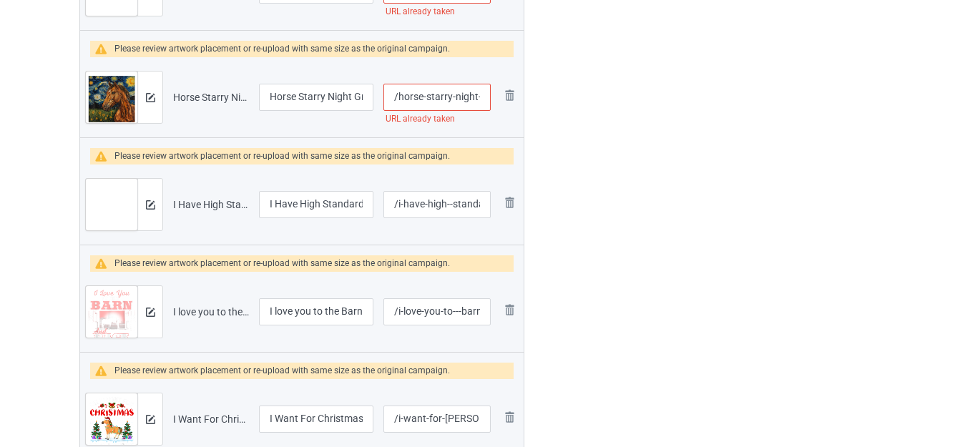
scroll to position [1609, 0]
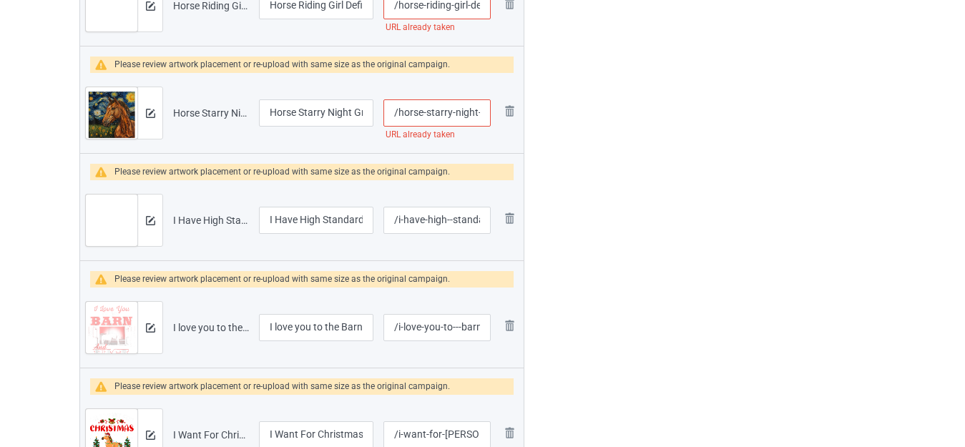
click at [454, 110] on input "/horse-starry-night-graphic" at bounding box center [437, 112] width 107 height 27
type input "/horse-starry--night-graphic"
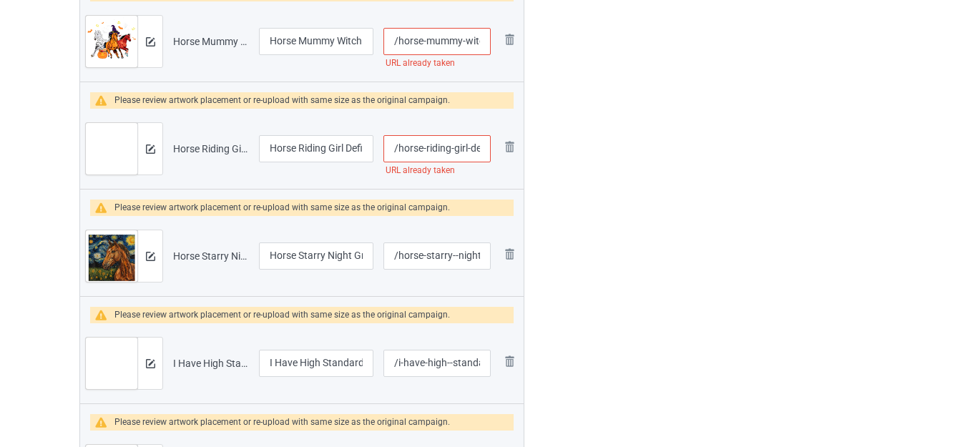
click at [453, 150] on input "/horse-riding-girl-definition" at bounding box center [437, 148] width 107 height 27
type input "/horse-riding--girl-definition"
click at [569, 147] on div at bounding box center [586, 63] width 103 height 2858
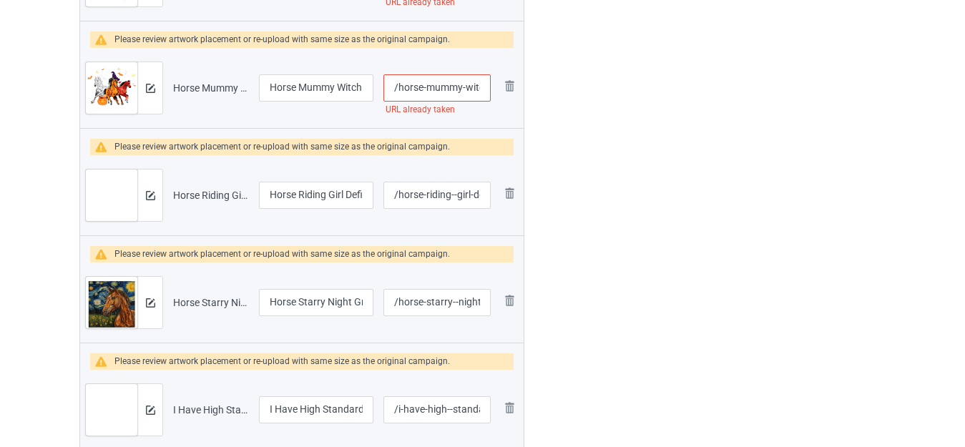
scroll to position [1395, 0]
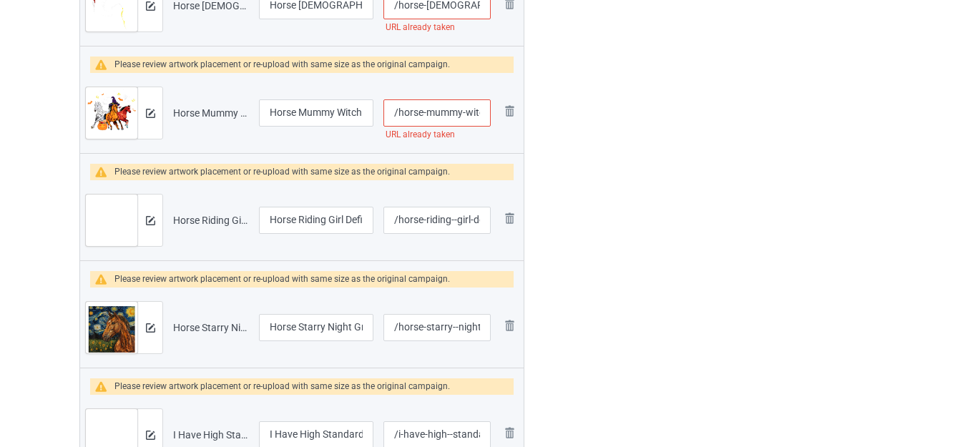
click at [462, 109] on input "/horse-mummy-witch-[DATE]" at bounding box center [437, 112] width 107 height 27
type input "/horse-mummy--witch-[DATE]"
click at [573, 132] on div at bounding box center [586, 135] width 103 height 2858
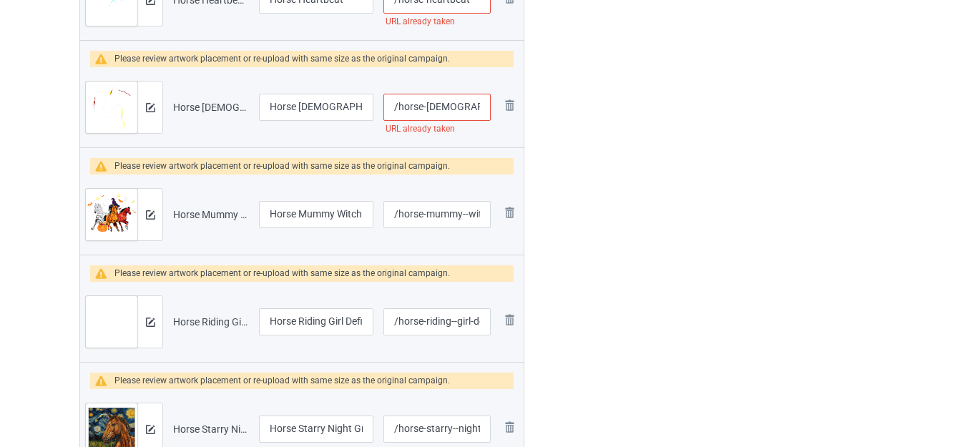
scroll to position [1252, 0]
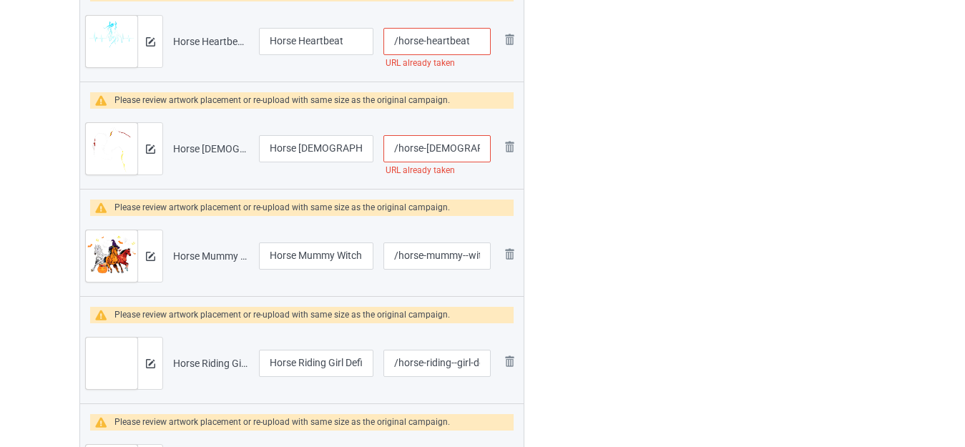
click at [448, 150] on input "/horse-[DEMOGRAPHIC_DATA]-love" at bounding box center [437, 148] width 107 height 27
type input "/horse-[DEMOGRAPHIC_DATA]--love"
click at [595, 150] on div at bounding box center [586, 278] width 103 height 2858
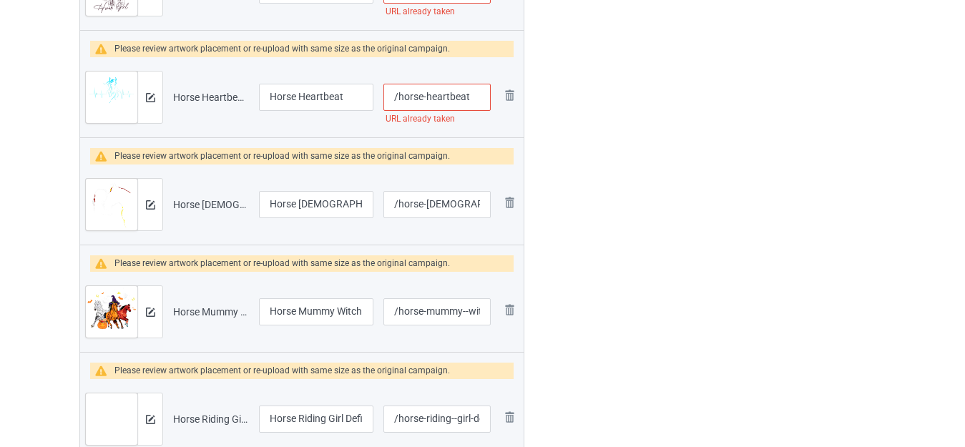
scroll to position [1180, 0]
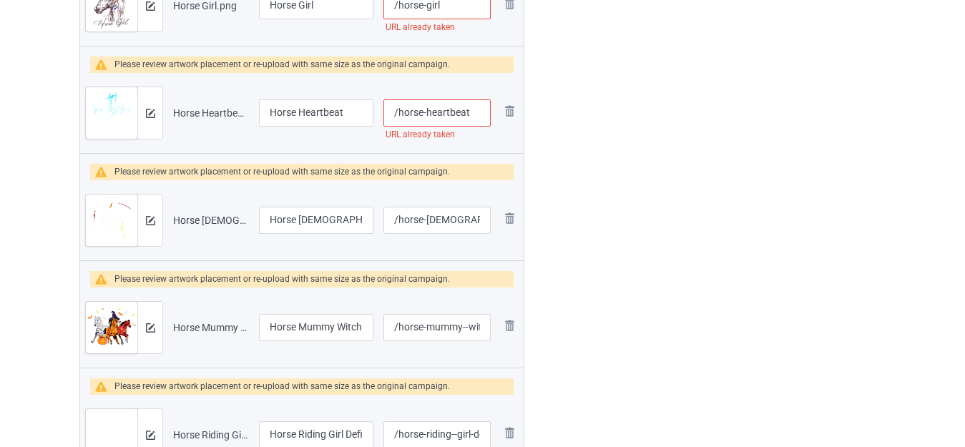
click at [451, 108] on input "/horse-heartbeat" at bounding box center [437, 112] width 107 height 27
type input "/horse-heart-beat"
click at [562, 126] on div at bounding box center [586, 349] width 103 height 2858
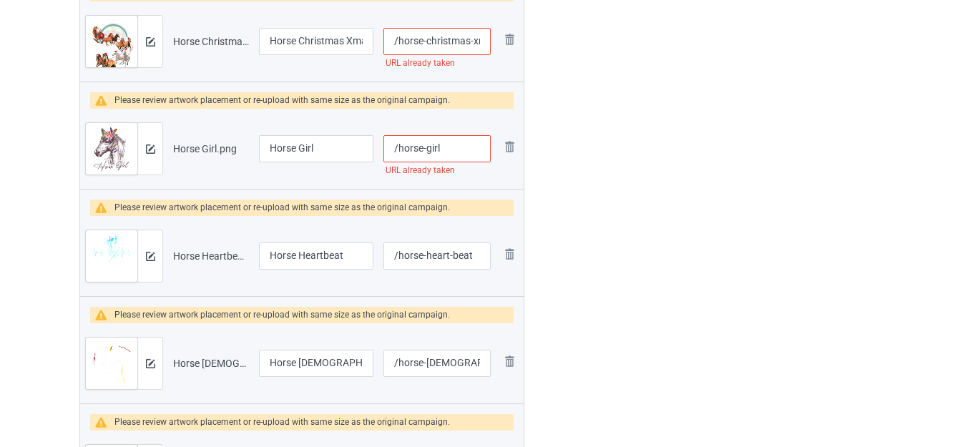
click at [451, 143] on input "/horse-girl" at bounding box center [437, 148] width 107 height 27
type input "/horse-girl-"
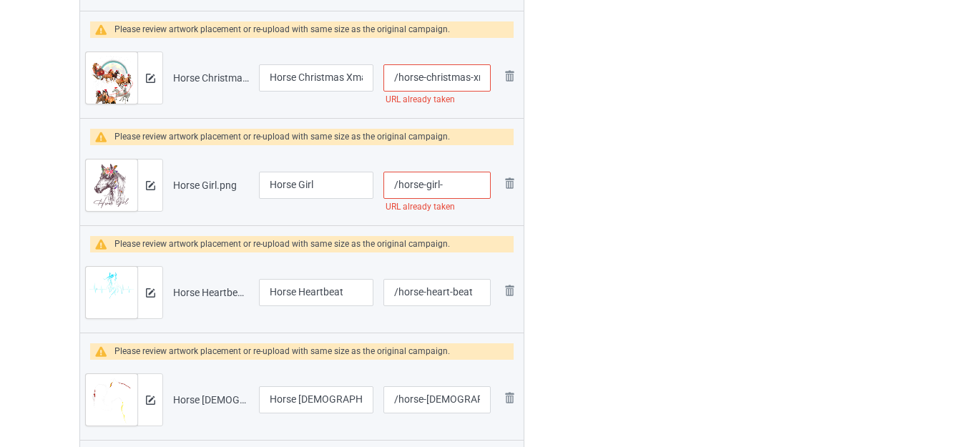
scroll to position [965, 0]
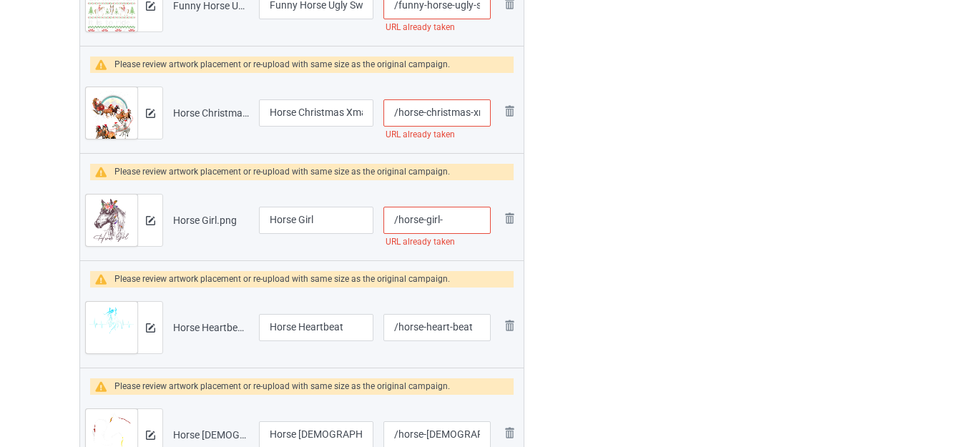
click at [465, 110] on input "/horse-christmas-xmas-tree" at bounding box center [437, 112] width 107 height 27
type input "/horse-christma-s-xmas-tree"
click at [453, 217] on input "/horse-girl-" at bounding box center [437, 220] width 107 height 27
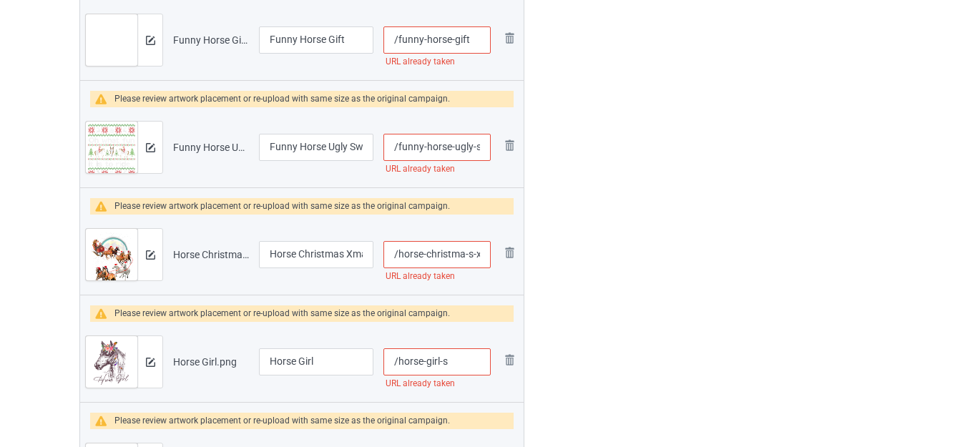
scroll to position [822, 0]
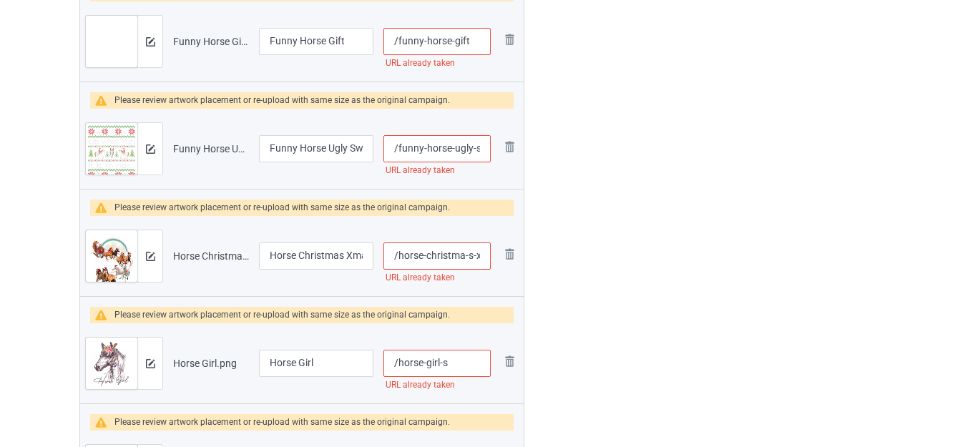
click at [458, 362] on input "/horse-girl-s" at bounding box center [437, 363] width 107 height 27
type input "/horse-girl-ss"
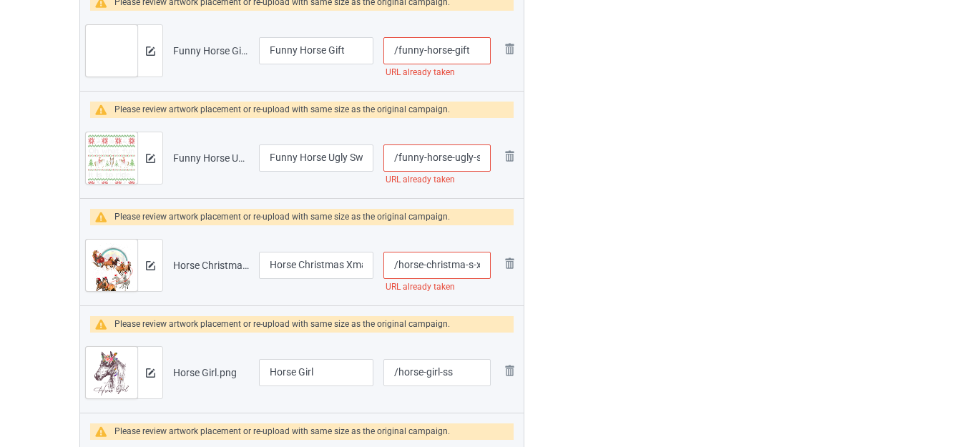
scroll to position [679, 0]
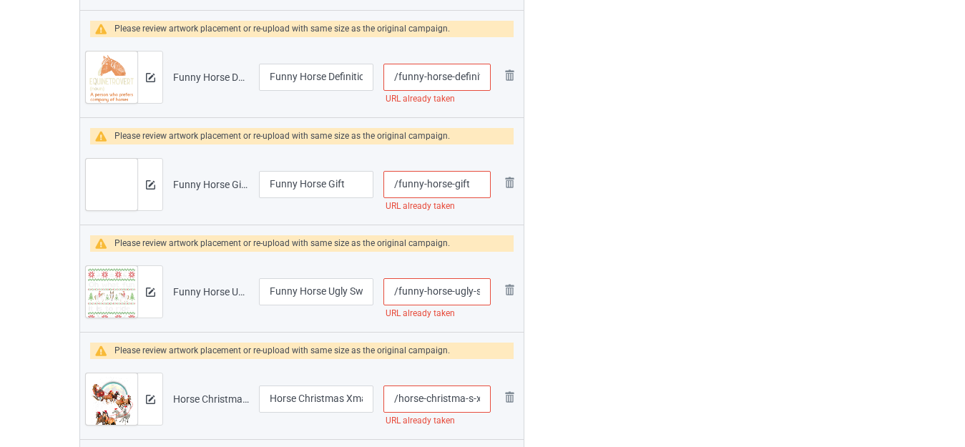
click at [474, 291] on input "/funny-horse-ugly-sweater" at bounding box center [437, 291] width 107 height 27
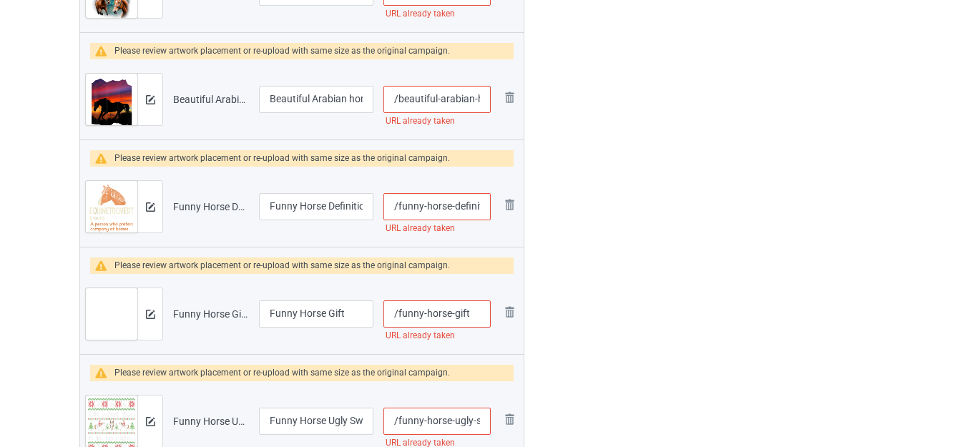
scroll to position [536, 0]
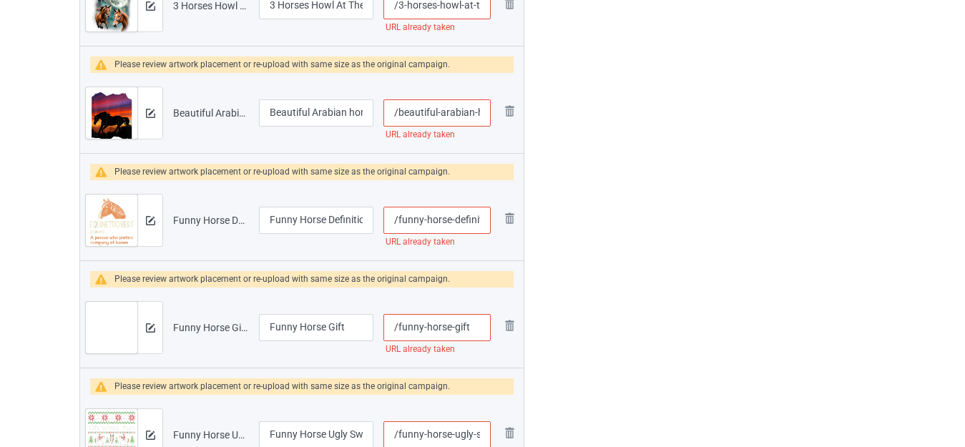
click at [459, 324] on input "/funny-horse-gift" at bounding box center [437, 327] width 107 height 27
click at [459, 323] on input "/funny-horse-gift" at bounding box center [437, 327] width 107 height 27
type input "/funny-horse-g-ift"
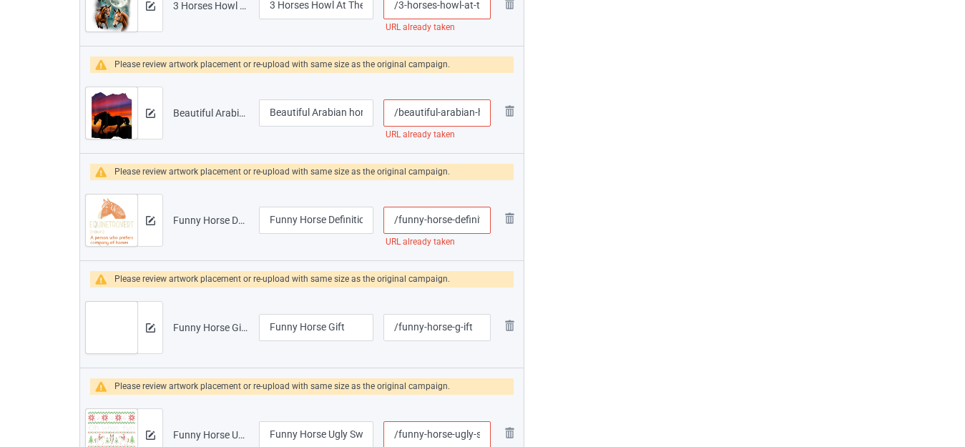
scroll to position [464, 0]
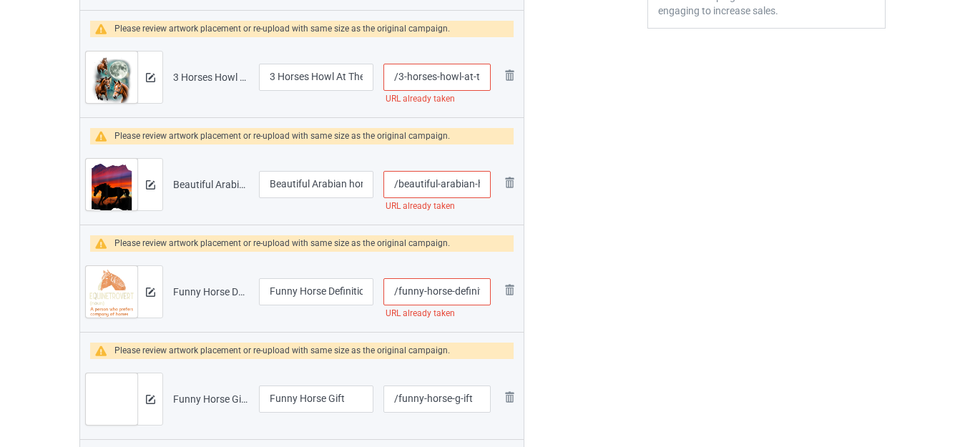
click at [460, 286] on input "/funny-horse-definition" at bounding box center [437, 291] width 107 height 27
type input "/funny-horse-d-efinition"
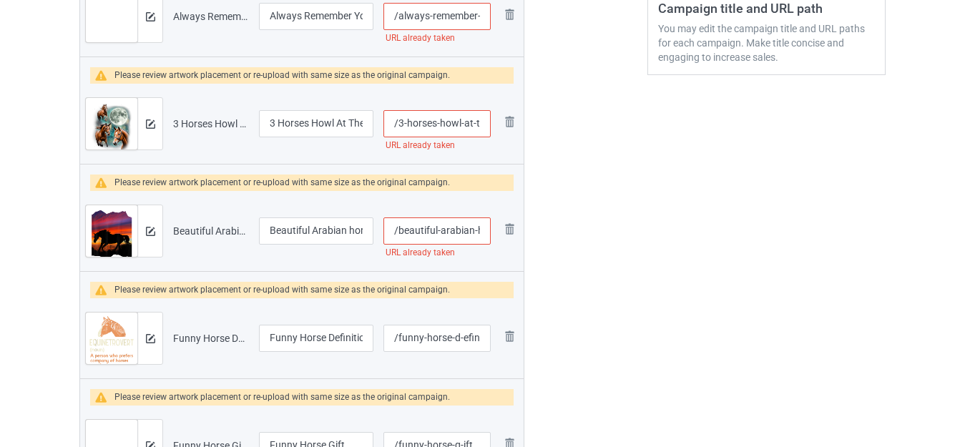
scroll to position [393, 0]
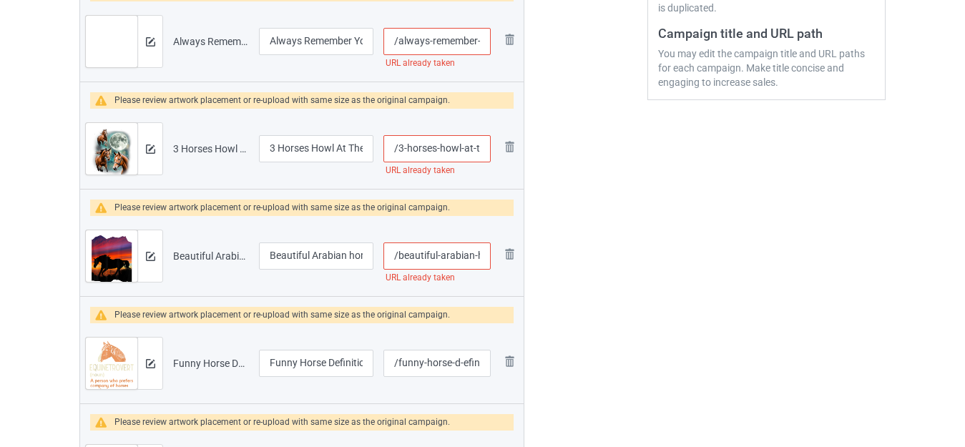
click at [469, 254] on input "/beautiful-arabian-horse-sunset-silhouette" at bounding box center [437, 256] width 107 height 27
type input "/beautiful-arabia-n-horse-sunset-silhouette"
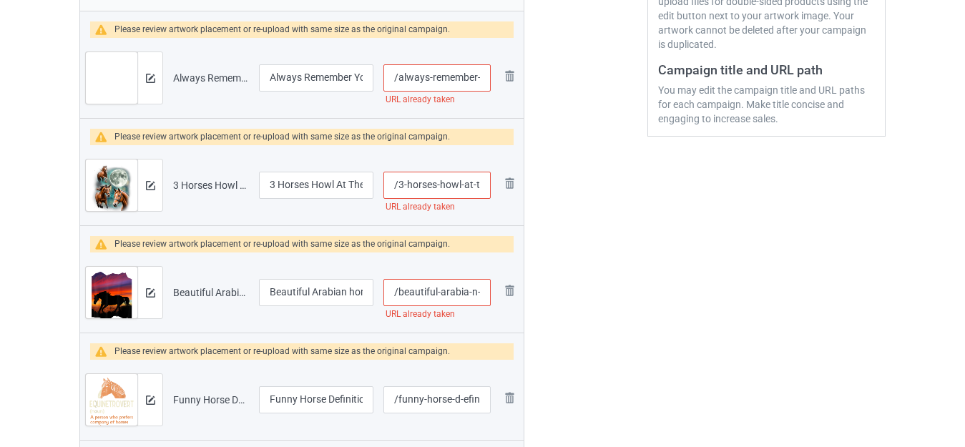
scroll to position [321, 0]
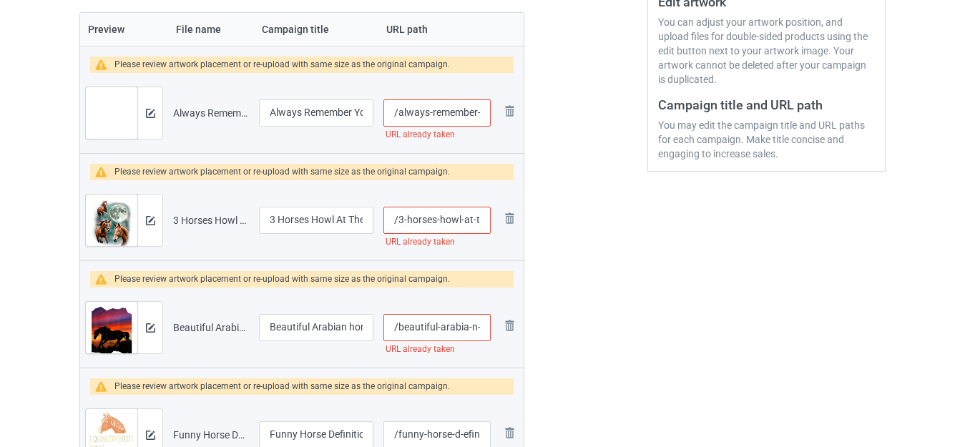
click at [472, 219] on input "/3-horses-howl-at-the-moon" at bounding box center [437, 220] width 107 height 27
type input "/3-horses-howl-at--the-moon"
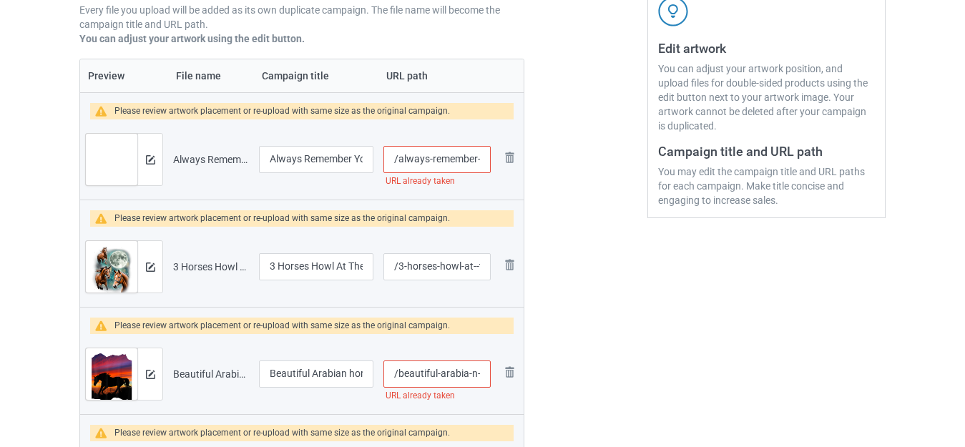
scroll to position [250, 0]
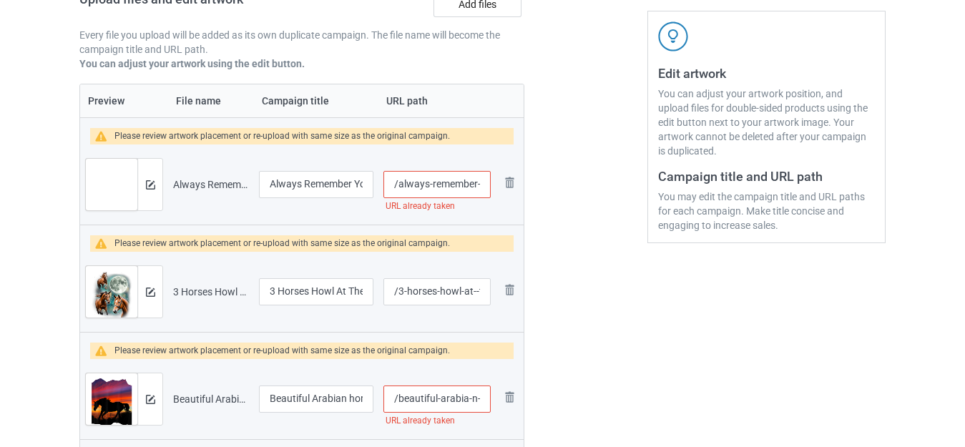
click at [463, 179] on input "/always-remember-you-matter-horse" at bounding box center [437, 184] width 107 height 27
type input "/always---you-matter-horse"
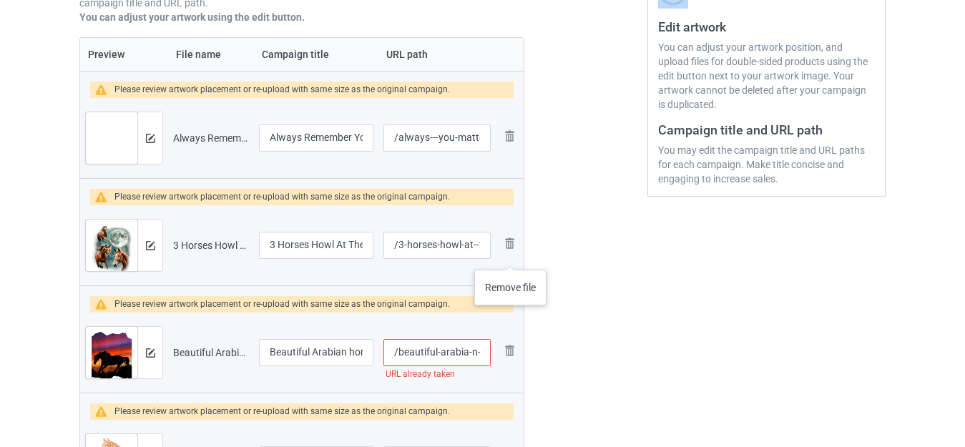
scroll to position [321, 0]
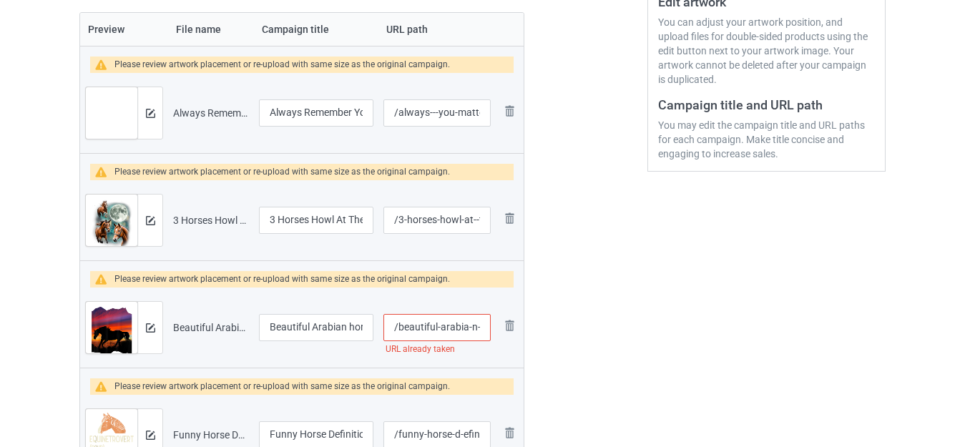
click at [433, 323] on input "/beautiful-arabia-n-horse-sunset-silhouette" at bounding box center [437, 327] width 107 height 27
type input "/beautifu-l-arabia-n-horse-sunset-silhouette"
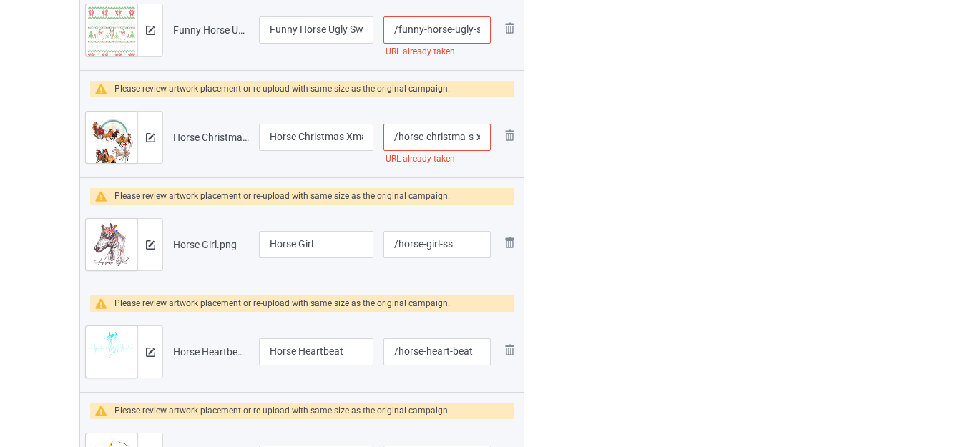
scroll to position [822, 0]
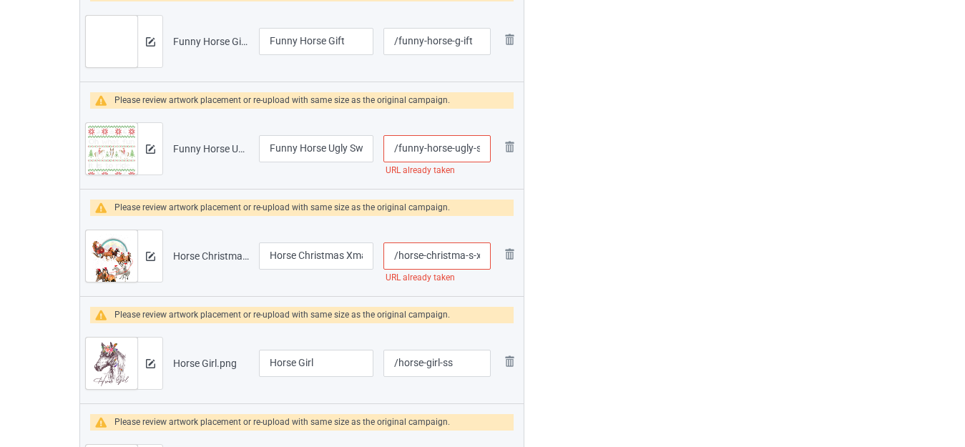
click at [460, 143] on input "/funny-horse-ugly-sweater" at bounding box center [437, 148] width 107 height 27
type input "/funny-horse-u-gly-sweater"
click at [459, 254] on input "/horse-christma-s-xmas-tree" at bounding box center [437, 256] width 107 height 27
type input "/horse-christm-a-s-xmas-tree"
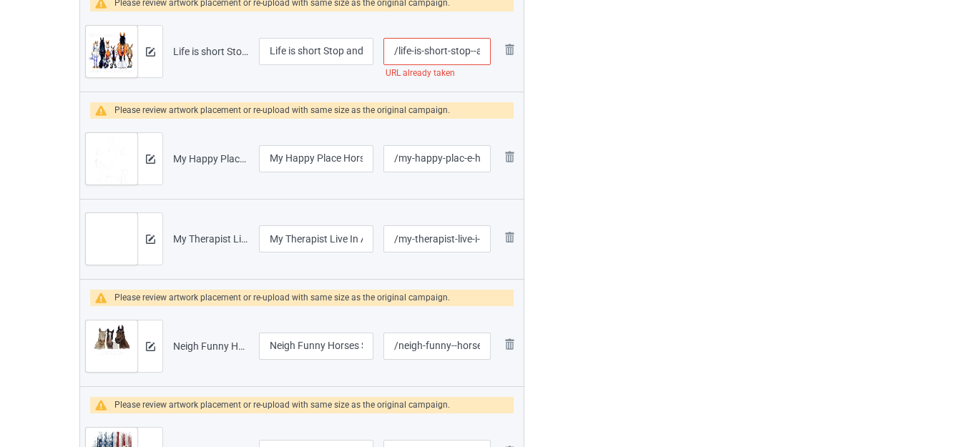
scroll to position [2110, 0]
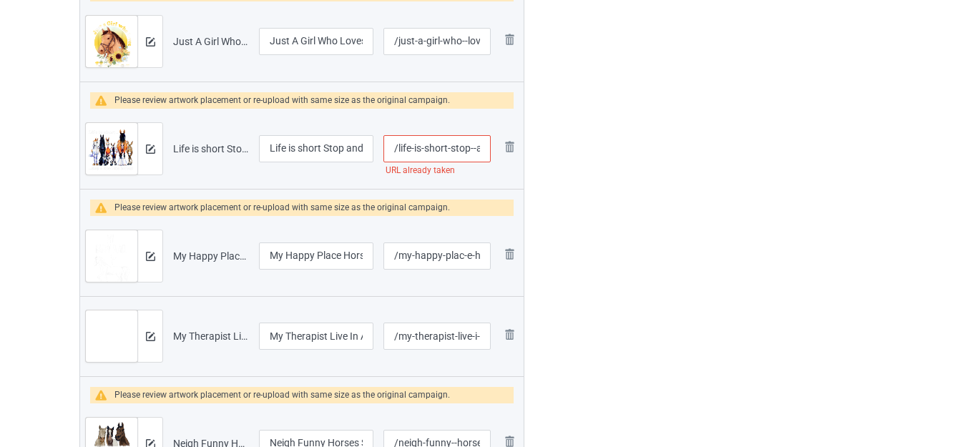
click at [455, 145] on input "/life-is-short-stop--and-smell-the-horses" at bounding box center [437, 148] width 107 height 27
type input "/life-is-short-s-top--and-smell-the-horses"
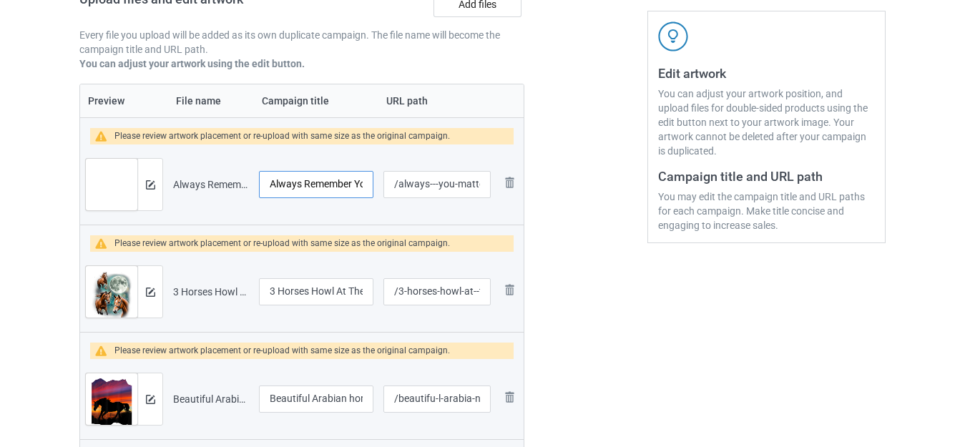
scroll to position [0, 74]
drag, startPoint x: 306, startPoint y: 185, endPoint x: 383, endPoint y: 185, distance: 77.3
click at [383, 185] on tr "Preview and edit artwork Always Remember You Matter - Horse.png Always Remember…" at bounding box center [302, 185] width 444 height 80
drag, startPoint x: 334, startPoint y: 296, endPoint x: 370, endPoint y: 299, distance: 36.0
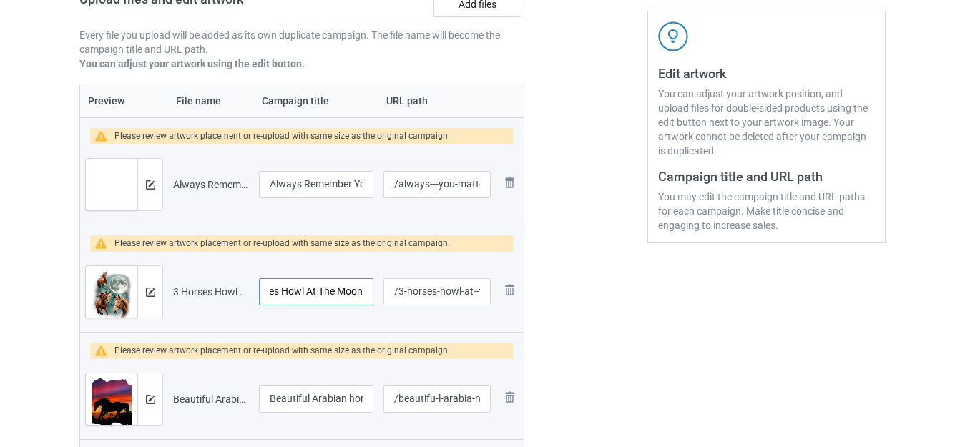
click at [372, 298] on input "3 Horses Howl At The Moon" at bounding box center [316, 291] width 114 height 27
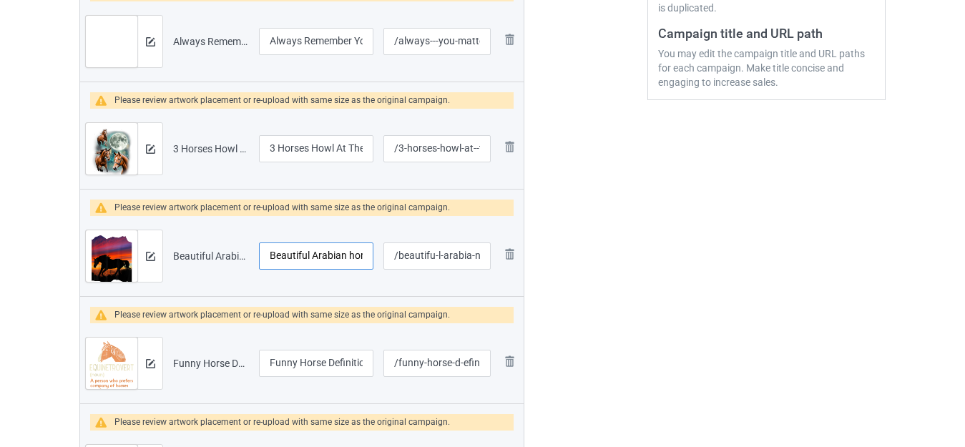
scroll to position [0, 89]
drag, startPoint x: 332, startPoint y: 257, endPoint x: 369, endPoint y: 258, distance: 37.2
click at [369, 258] on input "Beautiful Arabian horse sunset silhouette" at bounding box center [316, 256] width 114 height 27
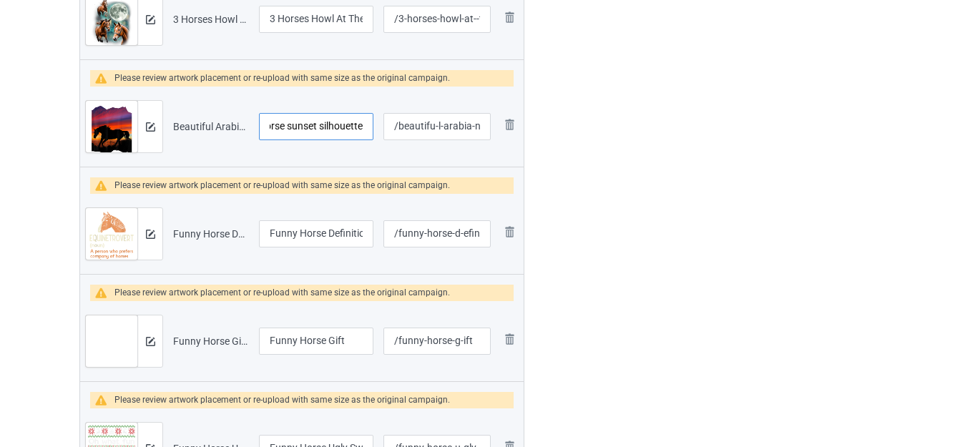
scroll to position [536, 0]
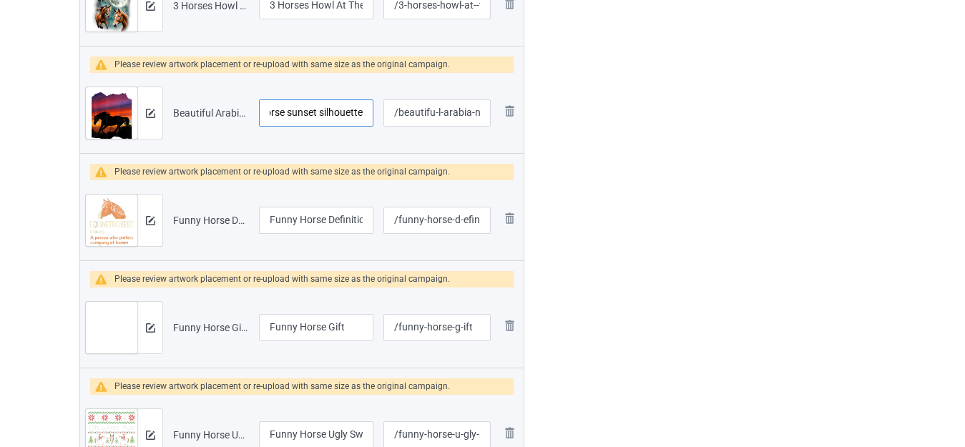
click at [317, 117] on input "Beautiful Arabian horse sunset silhouette" at bounding box center [316, 112] width 114 height 27
drag, startPoint x: 299, startPoint y: 111, endPoint x: 366, endPoint y: 121, distance: 68.0
click at [366, 121] on input "Beautiful Arabian horse sunset silhouette" at bounding box center [316, 112] width 114 height 27
click at [323, 111] on input "Beautiful Arabian horse sunset silhouette" at bounding box center [316, 112] width 114 height 27
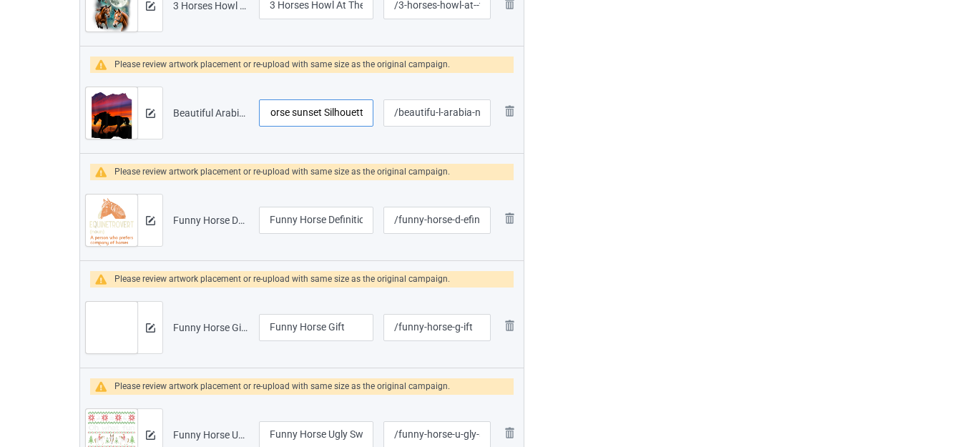
click at [296, 107] on input "Beautiful Arabian horse sunset Silhouette" at bounding box center [316, 112] width 114 height 27
drag, startPoint x: 285, startPoint y: 112, endPoint x: 258, endPoint y: 108, distance: 27.4
click at [258, 108] on td "Beautiful Arabian horse Sunset Silhouette" at bounding box center [316, 113] width 125 height 80
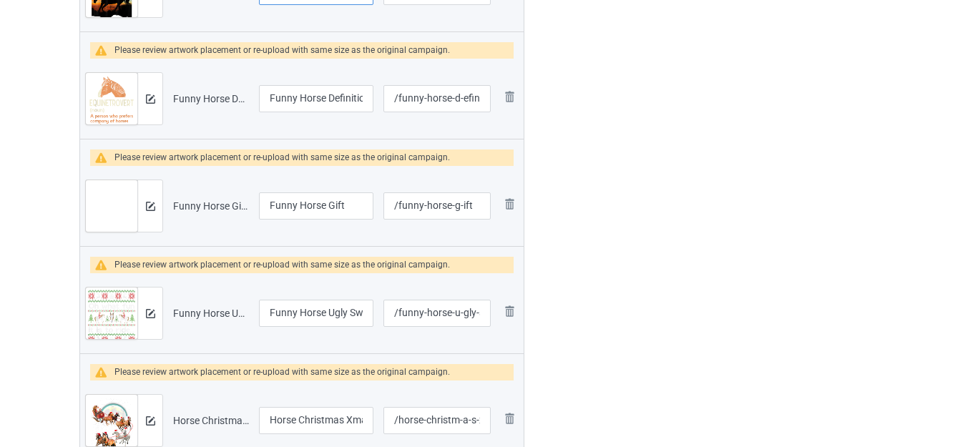
scroll to position [679, 0]
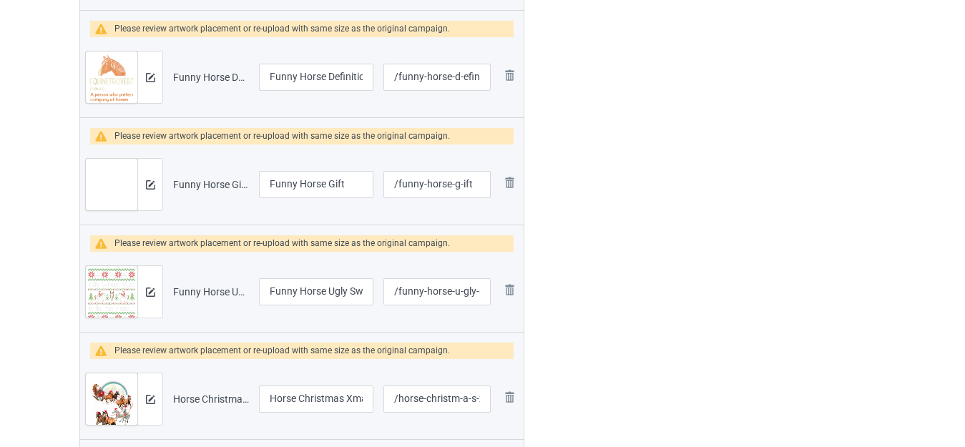
type input "Beautiful Arabian horse Sunset Silhouette"
drag, startPoint x: 328, startPoint y: 81, endPoint x: 376, endPoint y: 81, distance: 47.9
click at [376, 81] on td "Funny Horse Definition" at bounding box center [316, 77] width 125 height 80
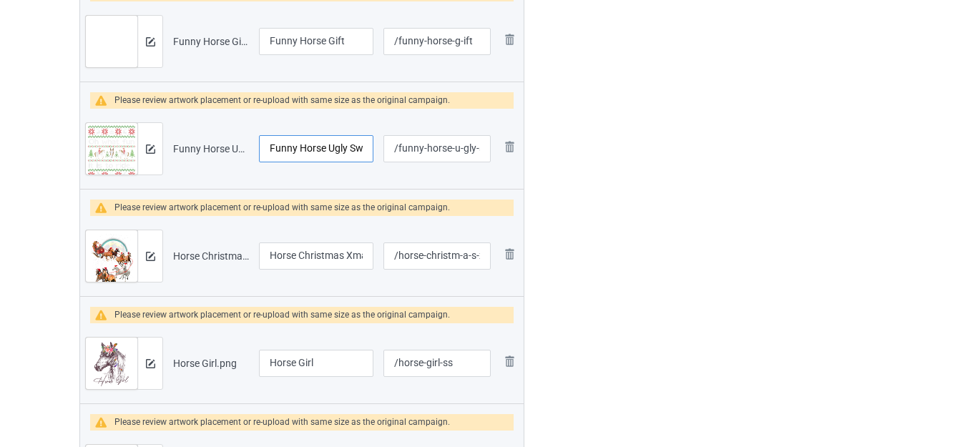
scroll to position [0, 24]
drag, startPoint x: 326, startPoint y: 143, endPoint x: 374, endPoint y: 147, distance: 47.4
click at [374, 147] on td "Funny Horse Ugly Sweater" at bounding box center [316, 149] width 125 height 80
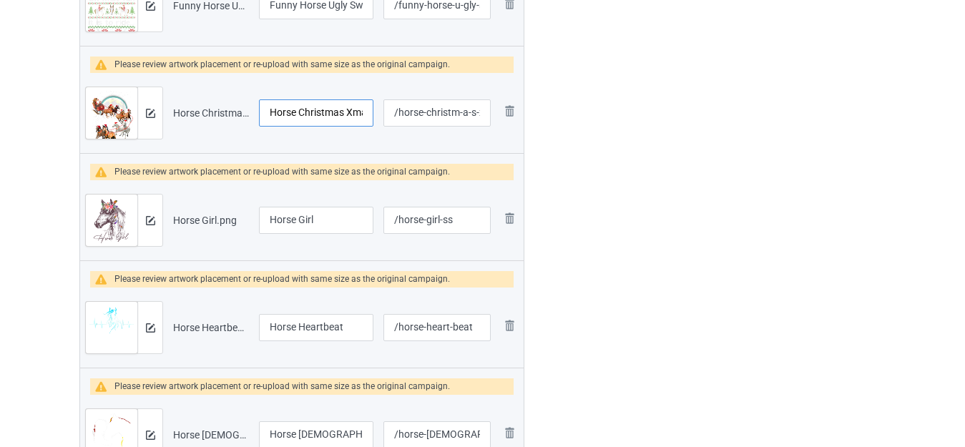
scroll to position [0, 30]
drag, startPoint x: 306, startPoint y: 114, endPoint x: 375, endPoint y: 118, distance: 69.5
click at [375, 118] on td "Horse Christmas Xmas Tree" at bounding box center [316, 113] width 125 height 80
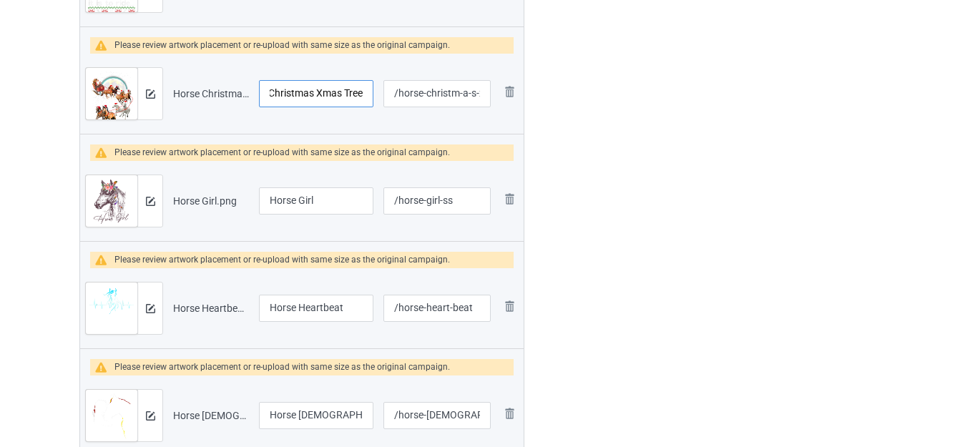
scroll to position [965, 0]
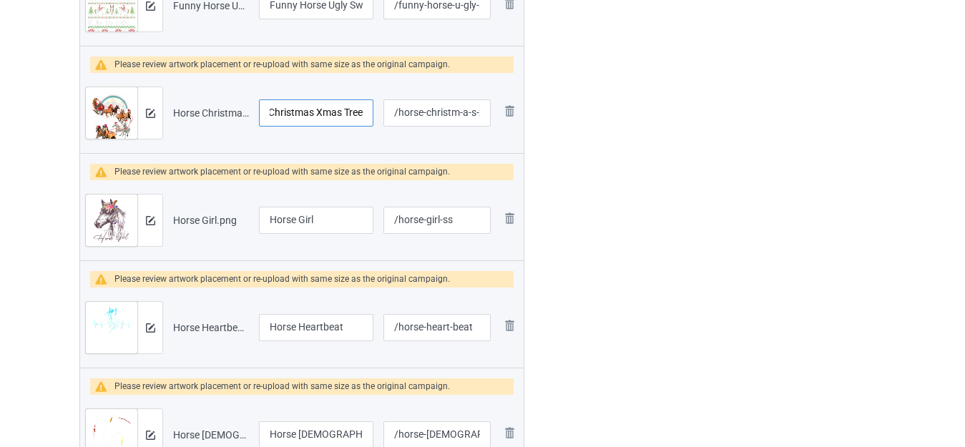
click at [333, 114] on input "Horse Christmas Xmas Tree" at bounding box center [316, 112] width 114 height 27
drag, startPoint x: 345, startPoint y: 111, endPoint x: 366, endPoint y: 115, distance: 21.9
click at [366, 115] on input "Horse Christmas Xmas Tree" at bounding box center [316, 112] width 114 height 27
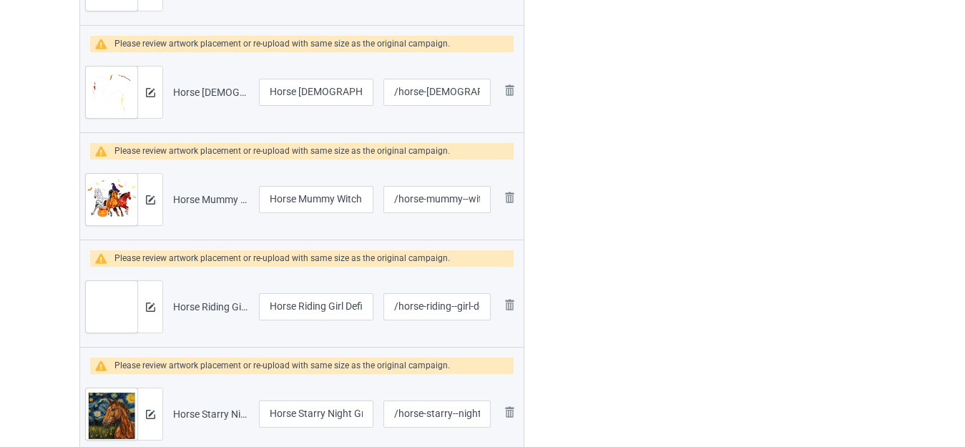
scroll to position [1323, 0]
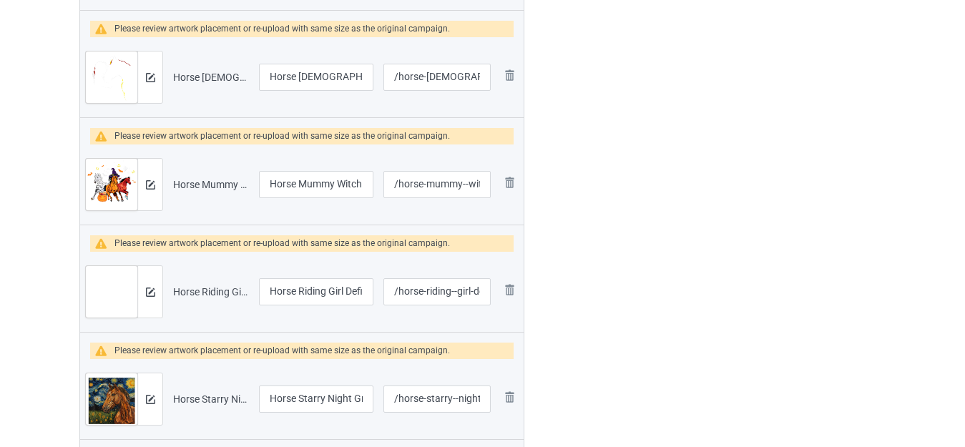
type input "Horse Christmas Xmas"
drag, startPoint x: 333, startPoint y: 185, endPoint x: 371, endPoint y: 190, distance: 37.5
click at [371, 190] on input "Horse Mummy Witch [DATE]" at bounding box center [316, 184] width 114 height 27
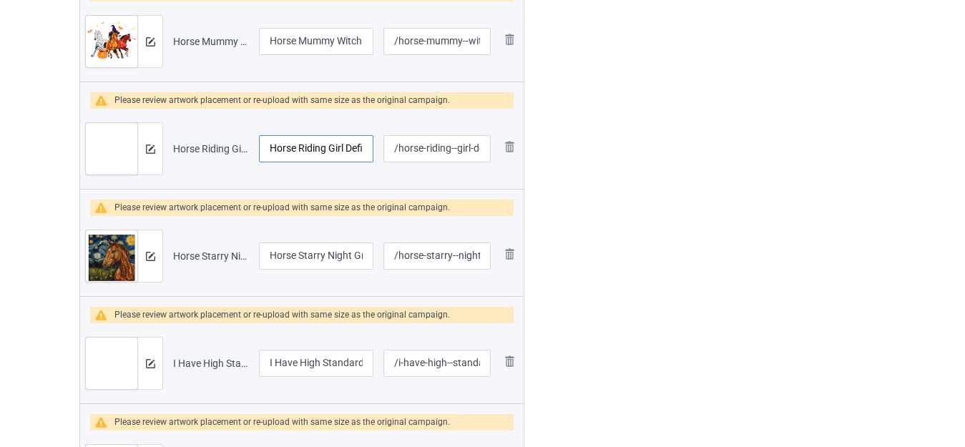
scroll to position [0, 25]
drag, startPoint x: 323, startPoint y: 148, endPoint x: 374, endPoint y: 148, distance: 51.5
click at [374, 148] on td "Horse Riding Girl Definition" at bounding box center [316, 149] width 125 height 80
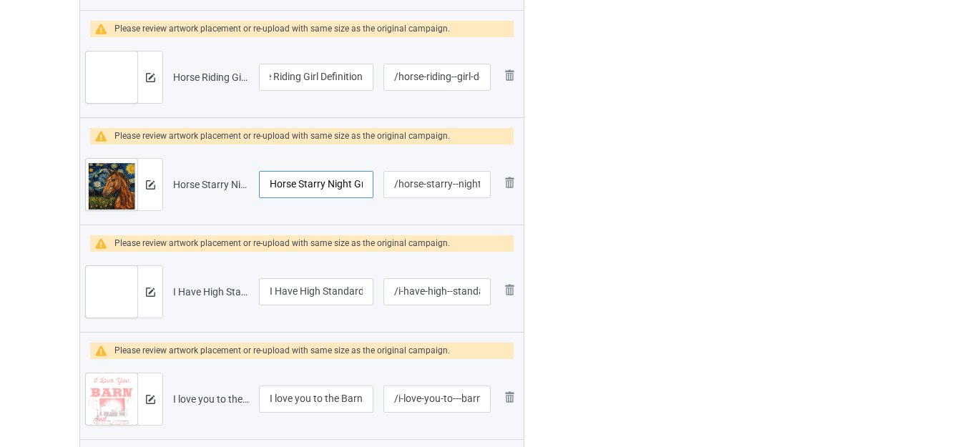
scroll to position [0, 0]
drag, startPoint x: 325, startPoint y: 180, endPoint x: 384, endPoint y: 180, distance: 58.7
click at [384, 180] on tr "Preview and edit artwork Horse Starry Night Graphic.png Horse Starry Night Grap…" at bounding box center [302, 185] width 444 height 80
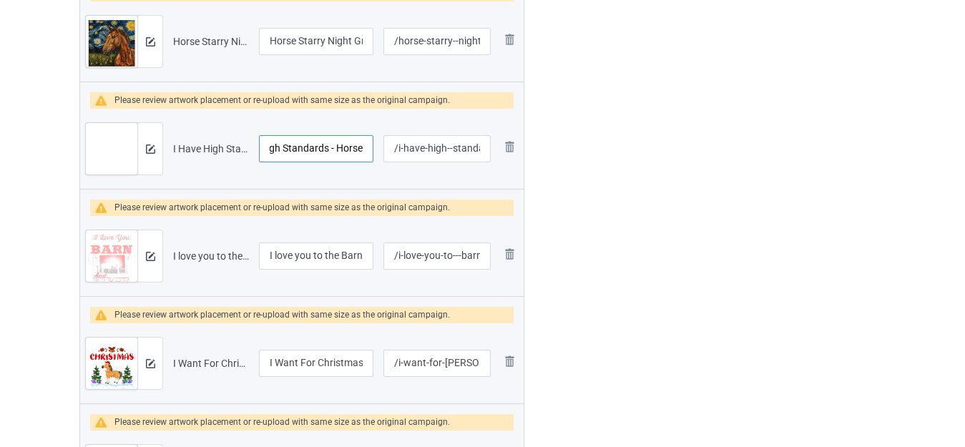
drag, startPoint x: 323, startPoint y: 144, endPoint x: 386, endPoint y: 147, distance: 63.8
click at [386, 147] on tr "Preview and edit artwork I Have High Standards - Horse.png I Have High Standard…" at bounding box center [302, 149] width 444 height 80
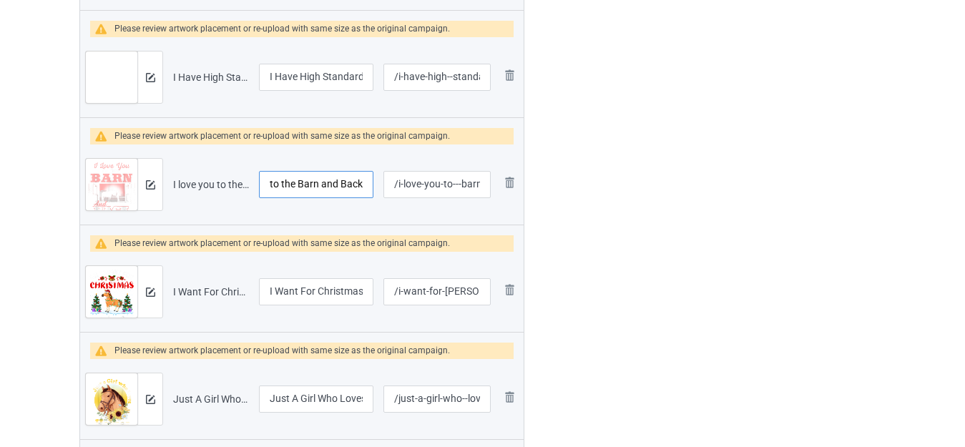
drag, startPoint x: 318, startPoint y: 181, endPoint x: 371, endPoint y: 182, distance: 53.0
click at [371, 182] on input "I love you to the Barn and Back" at bounding box center [316, 184] width 114 height 27
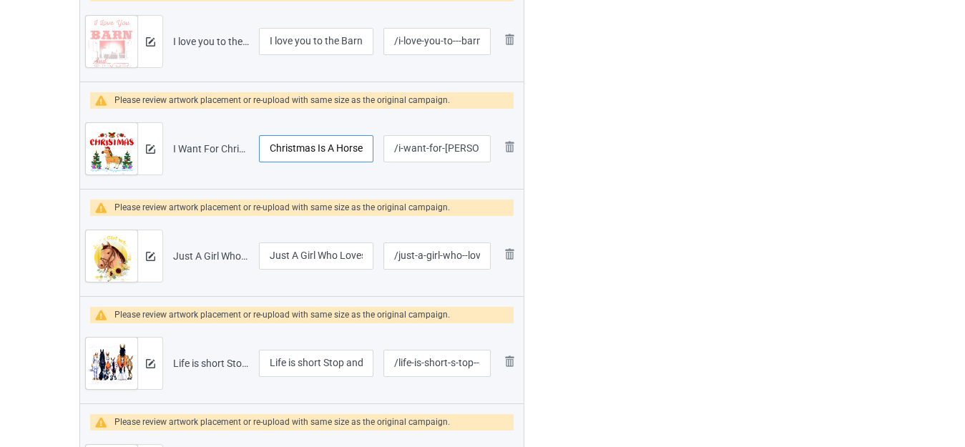
drag, startPoint x: 313, startPoint y: 150, endPoint x: 371, endPoint y: 150, distance: 58.0
click at [371, 150] on input "I Want For Christmas Is A Horse" at bounding box center [316, 148] width 114 height 27
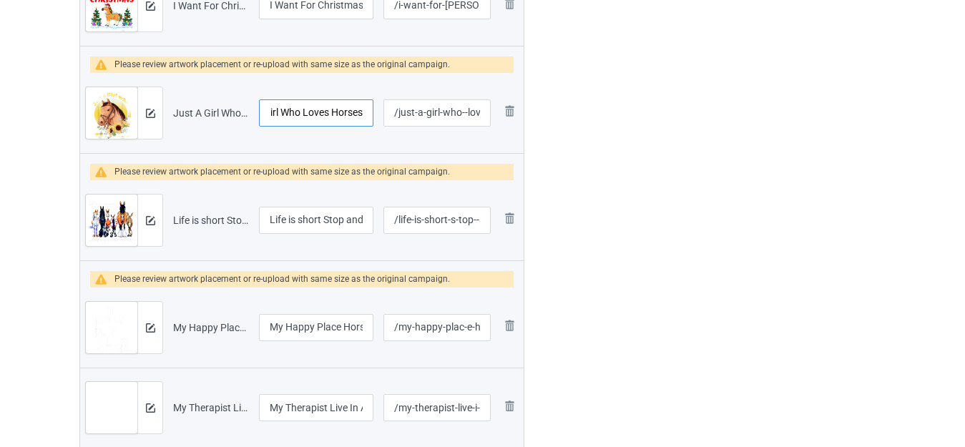
drag, startPoint x: 311, startPoint y: 118, endPoint x: 359, endPoint y: 120, distance: 48.0
click at [359, 120] on input "Just A Girl Who Loves Horses" at bounding box center [316, 112] width 114 height 27
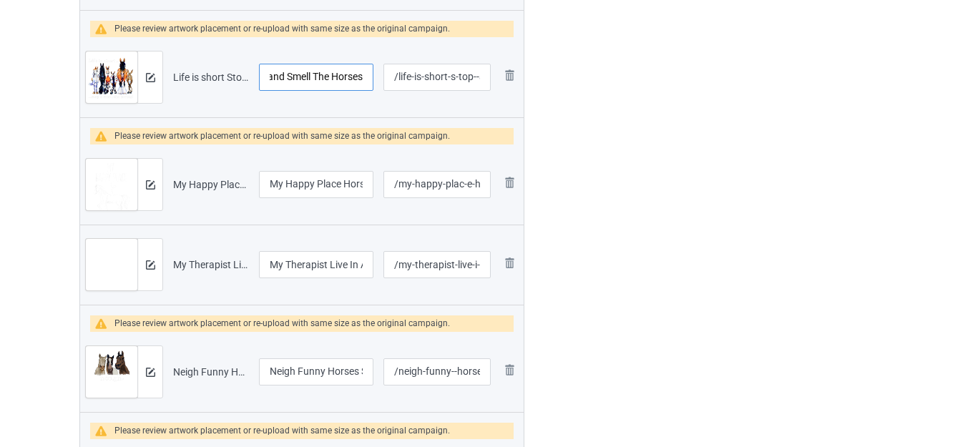
drag, startPoint x: 317, startPoint y: 77, endPoint x: 382, endPoint y: 77, distance: 65.1
click at [382, 77] on tr "Preview and edit artwork Life is short Stop and Smell The Horses.png Life is sh…" at bounding box center [302, 77] width 444 height 80
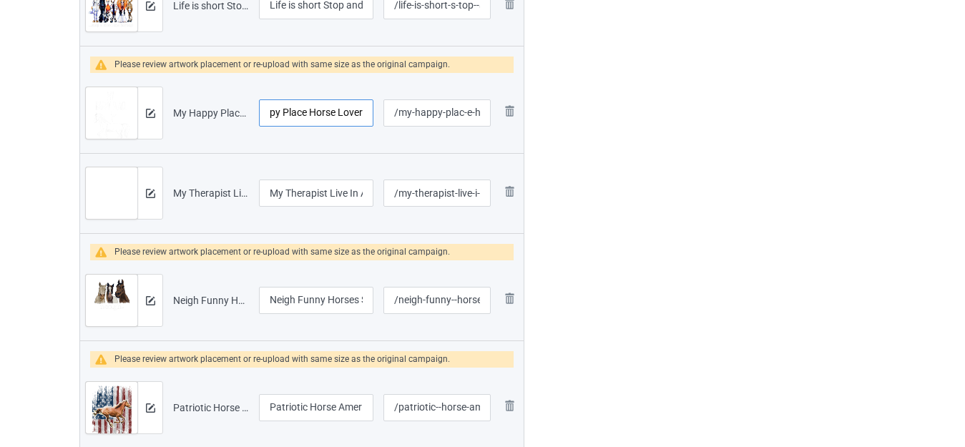
drag, startPoint x: 317, startPoint y: 114, endPoint x: 369, endPoint y: 122, distance: 52.0
click at [369, 122] on input "My Happy Place Horse Lover" at bounding box center [316, 112] width 114 height 27
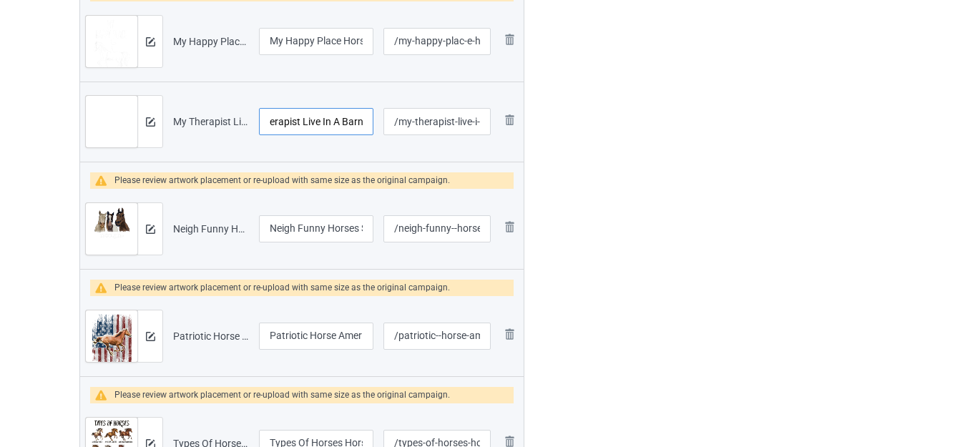
drag, startPoint x: 320, startPoint y: 130, endPoint x: 369, endPoint y: 130, distance: 49.4
click at [369, 130] on input "My Therapist Live In A Barn" at bounding box center [316, 121] width 114 height 27
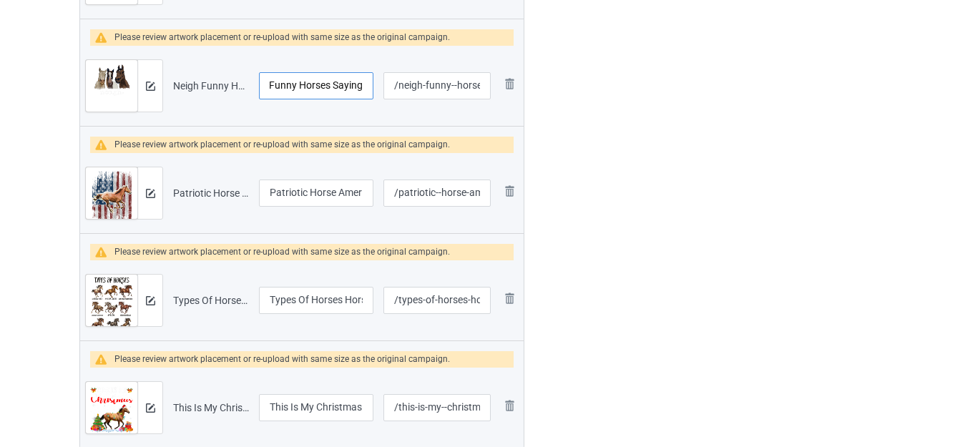
drag, startPoint x: 314, startPoint y: 87, endPoint x: 374, endPoint y: 90, distance: 59.5
click at [374, 90] on td "Neigh Funny Horses Saying" at bounding box center [316, 86] width 125 height 80
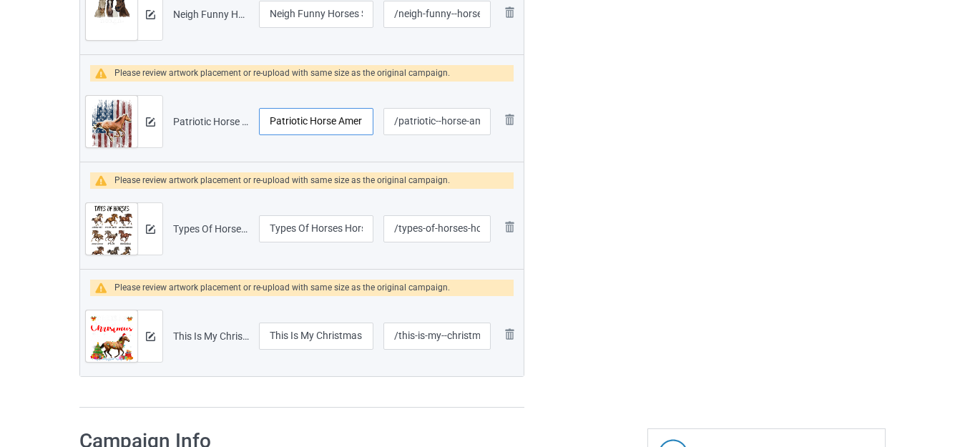
drag, startPoint x: 318, startPoint y: 120, endPoint x: 347, endPoint y: 121, distance: 28.7
click at [346, 121] on input "Patriotic Horse American Flag" at bounding box center [316, 121] width 114 height 27
click at [348, 120] on input "Patriotic Horse American Flag" at bounding box center [316, 121] width 114 height 27
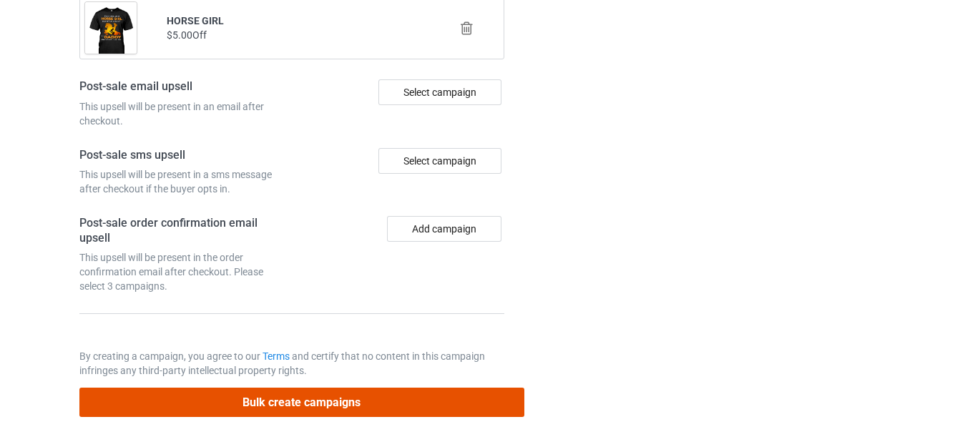
click at [335, 399] on button "Bulk create campaigns" at bounding box center [301, 402] width 445 height 29
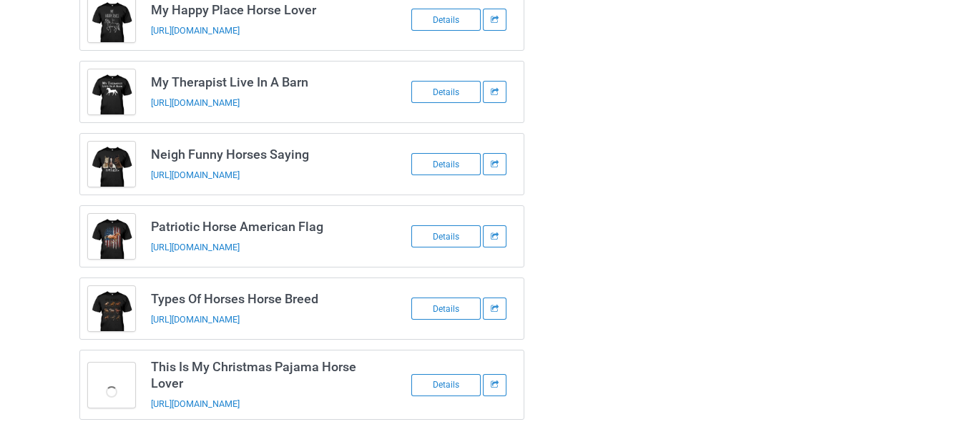
scroll to position [1432, 0]
